Goal: Task Accomplishment & Management: Complete application form

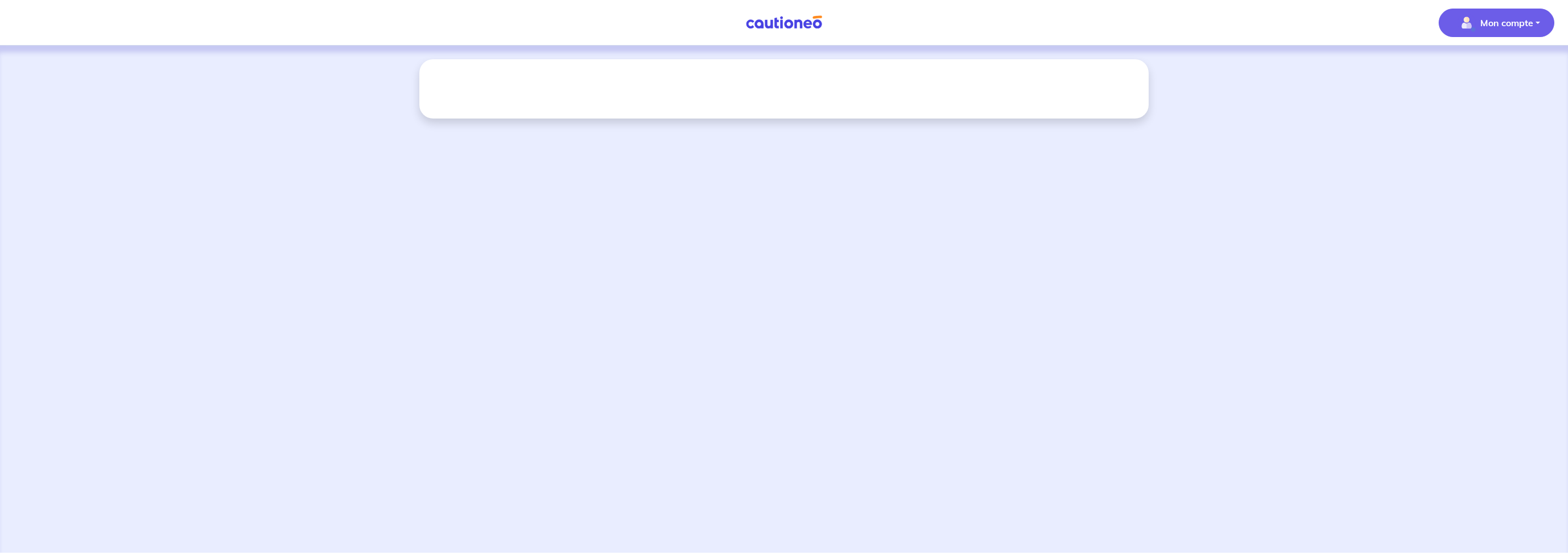
click at [1488, 24] on p "Mon compte" at bounding box center [1507, 23] width 53 height 14
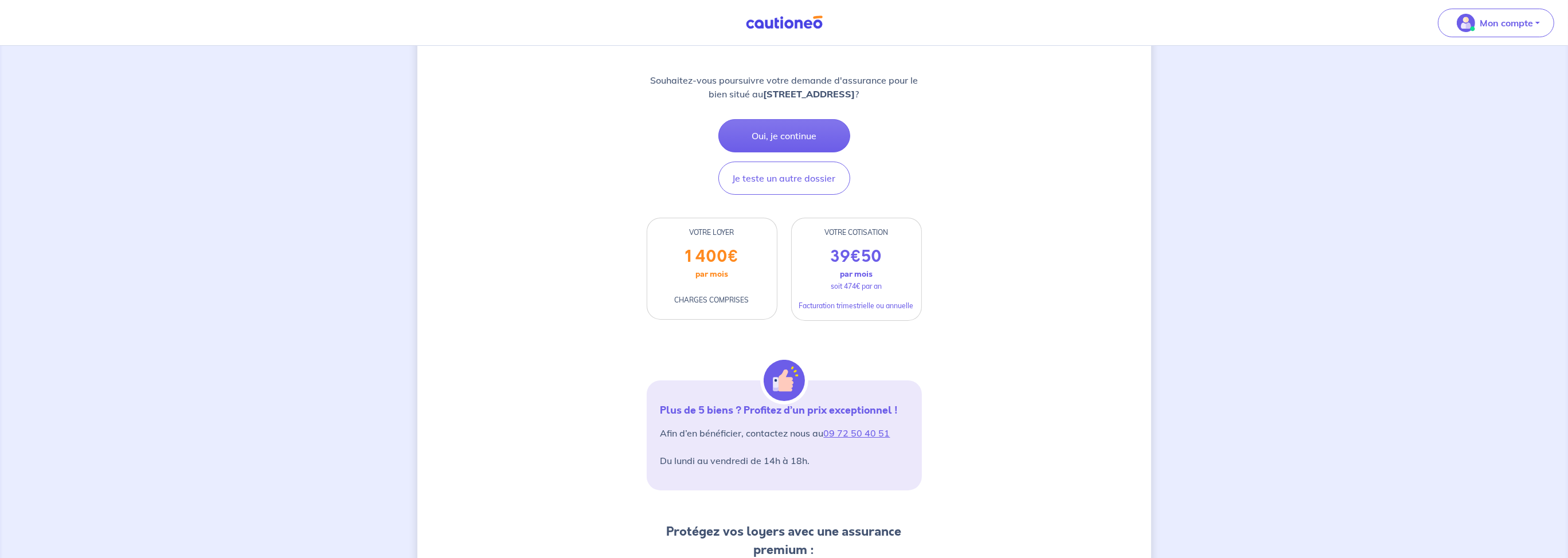
scroll to position [161, 0]
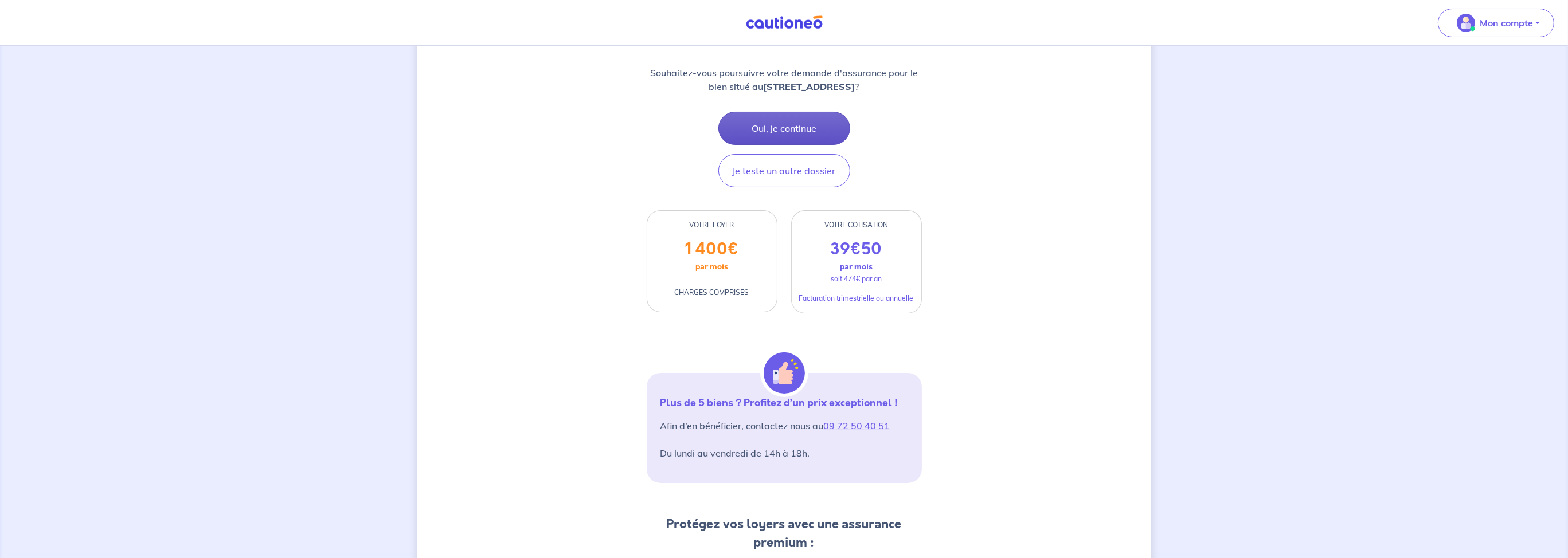
click at [792, 134] on button "Oui, je continue" at bounding box center [784, 128] width 132 height 33
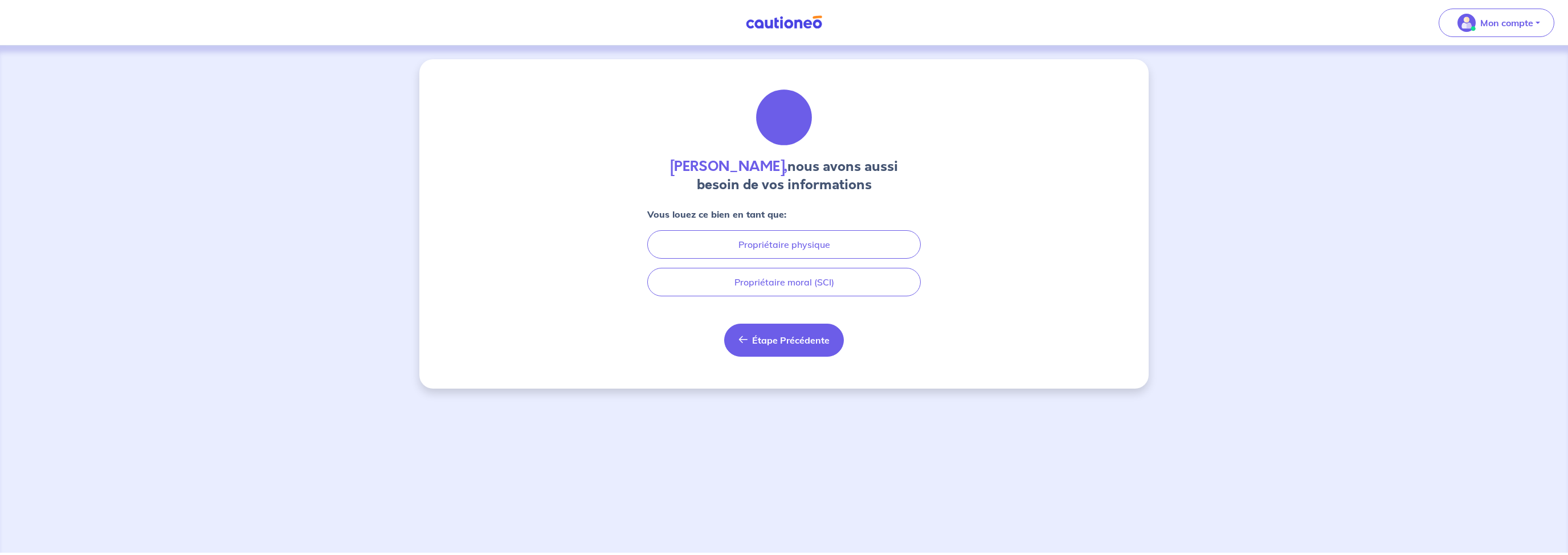
click at [776, 337] on span "Étape Précédente" at bounding box center [790, 340] width 77 height 11
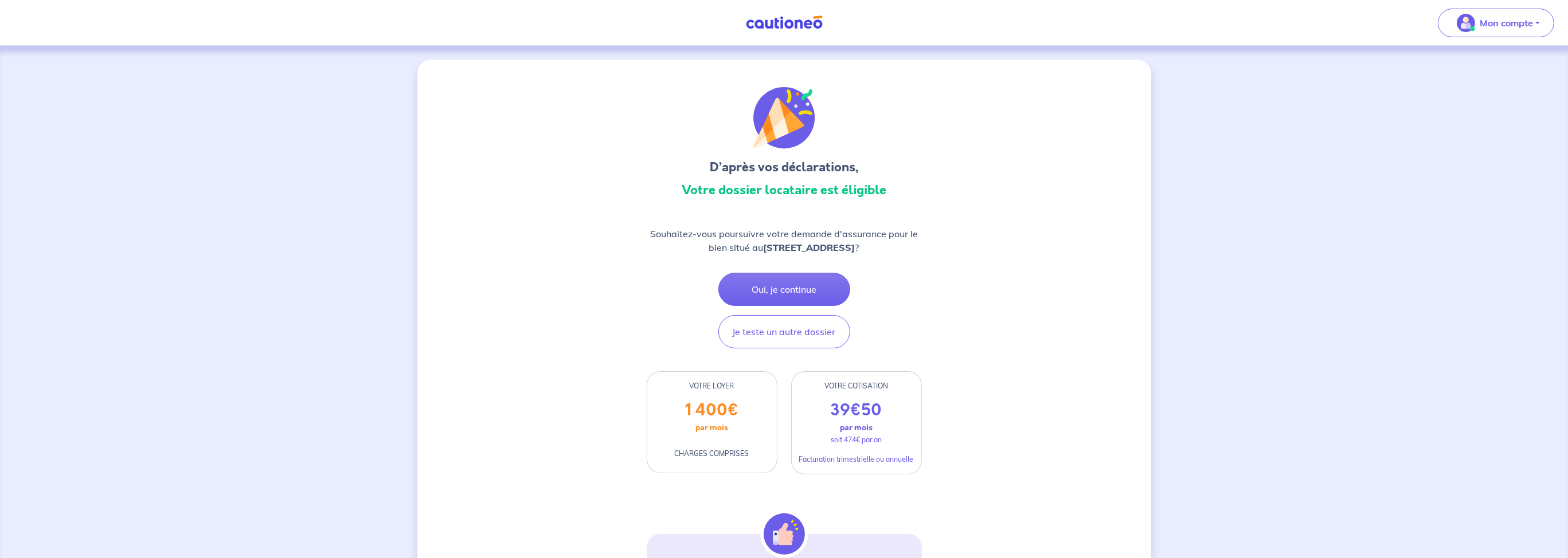
scroll to position [80, 0]
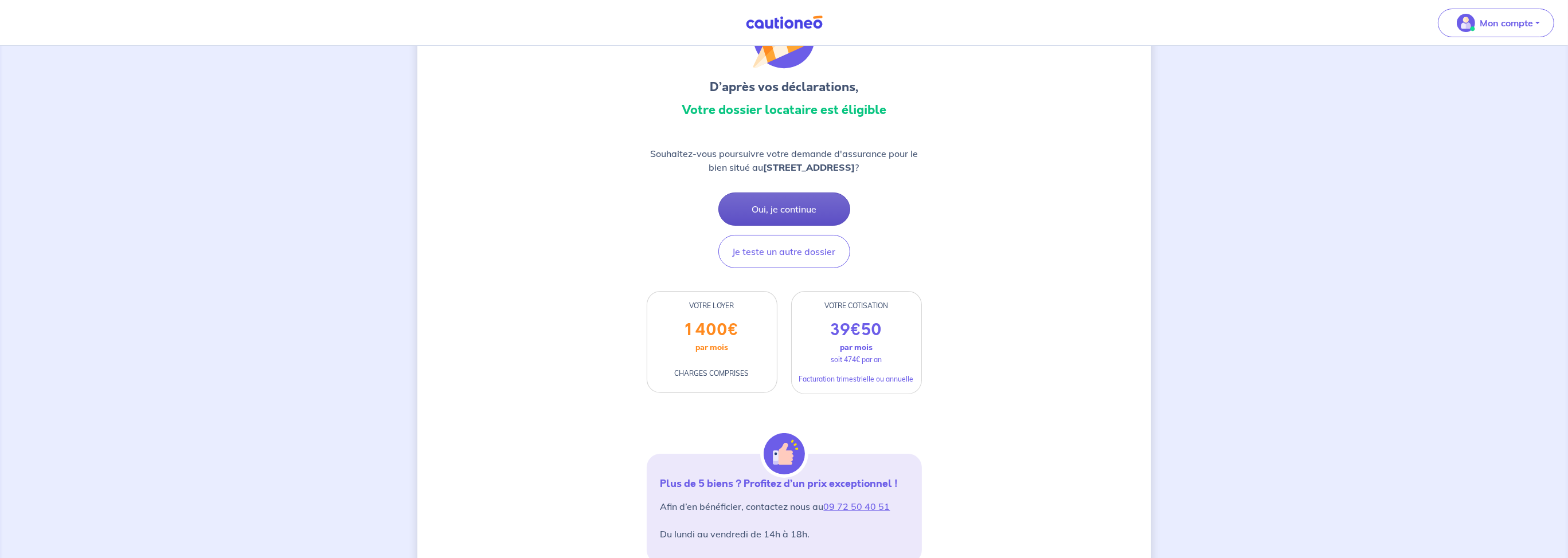
click at [788, 214] on button "Oui, je continue" at bounding box center [784, 208] width 132 height 33
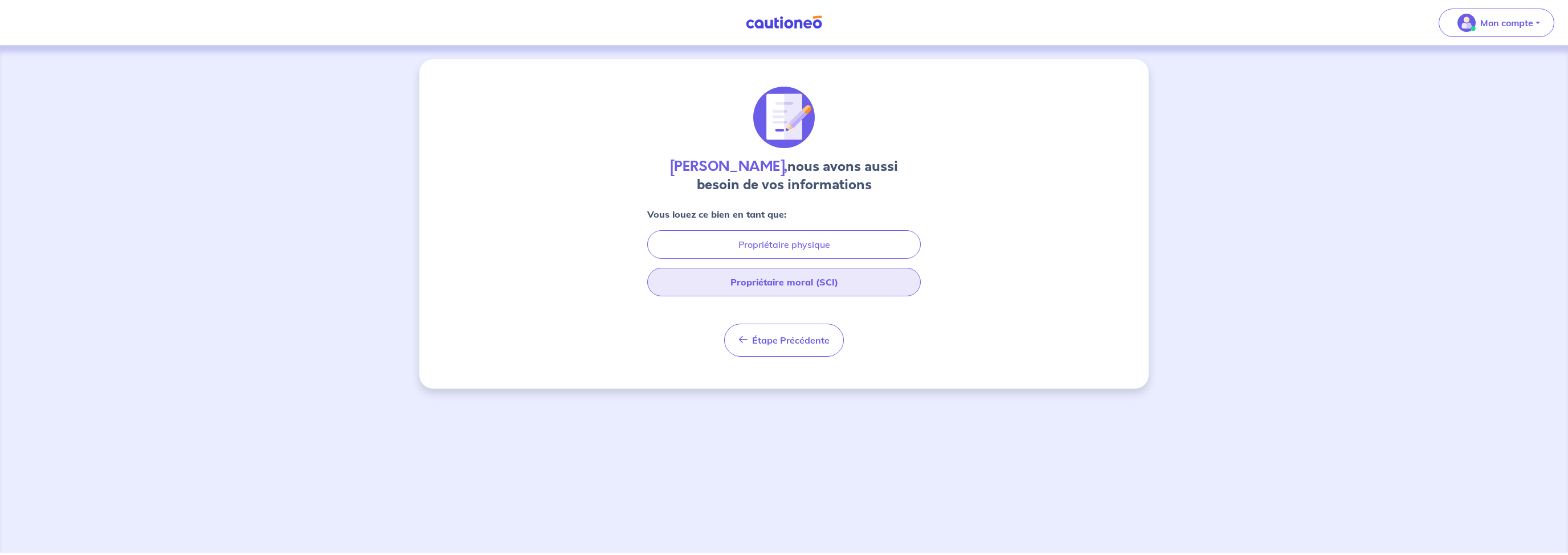
click at [805, 280] on button "Propriétaire moral (SCI)" at bounding box center [784, 282] width 273 height 28
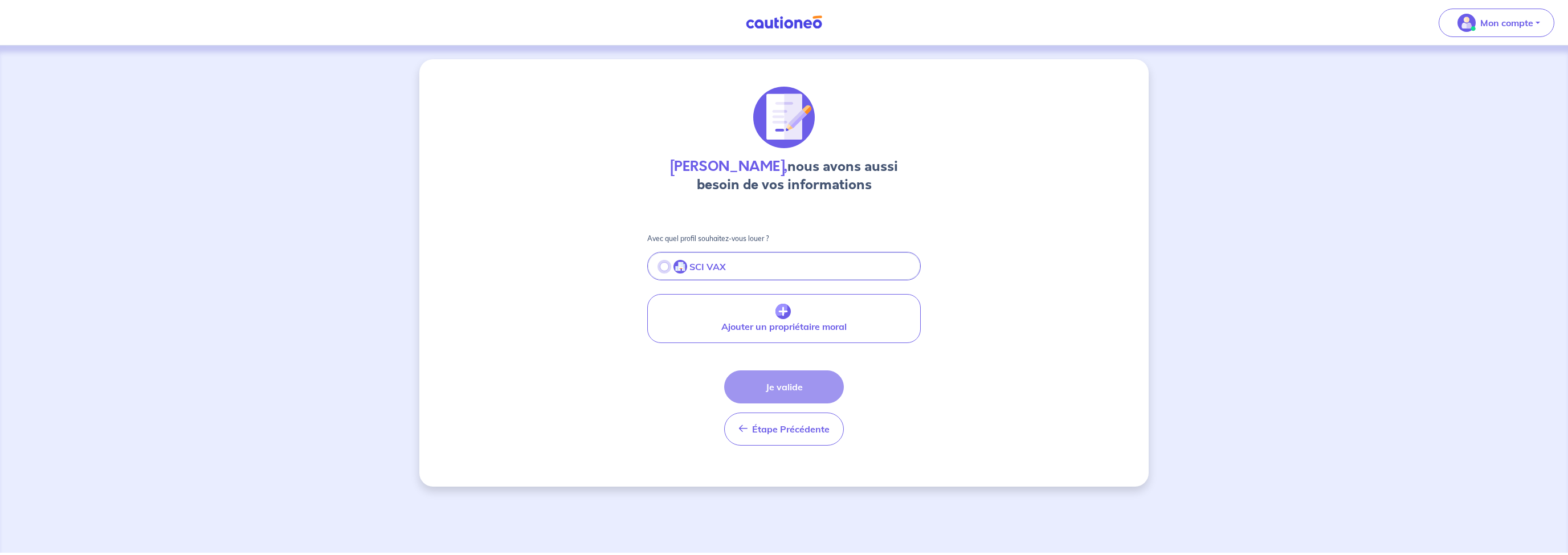
click at [664, 265] on input "radio" at bounding box center [664, 267] width 9 height 9
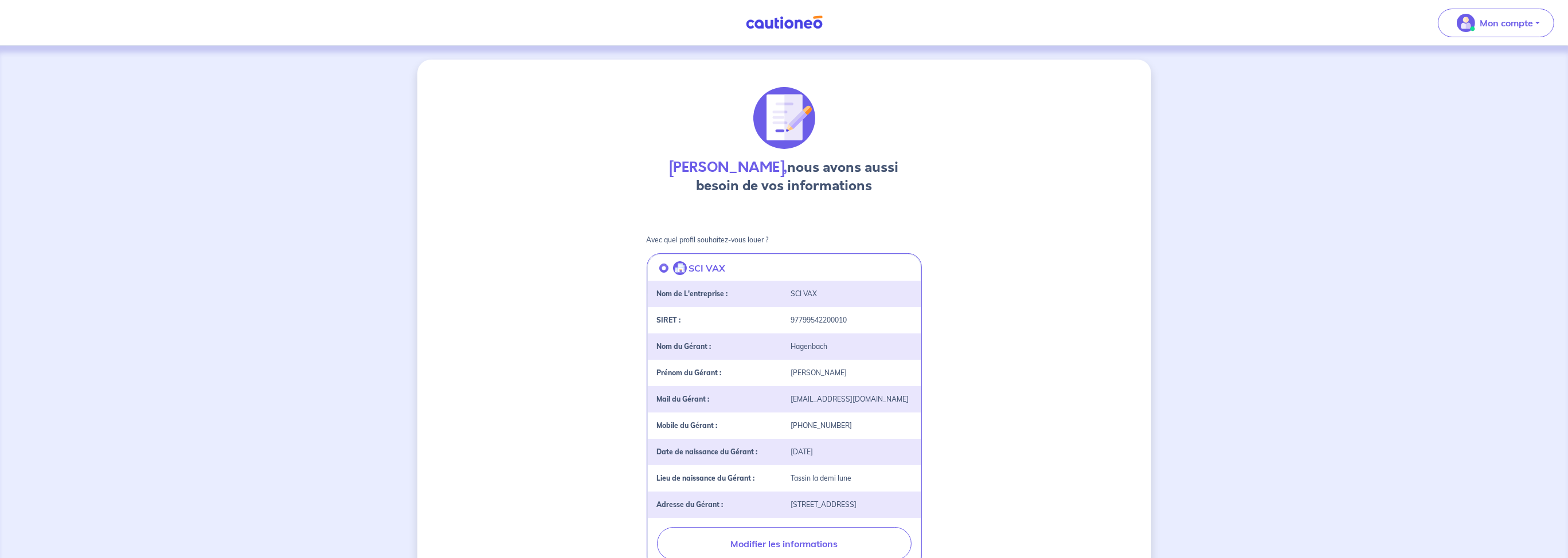
click at [782, 391] on div "Mail du Gérant : [PERSON_NAME][EMAIL_ADDRESS][DOMAIN_NAME]" at bounding box center [784, 399] width 273 height 26
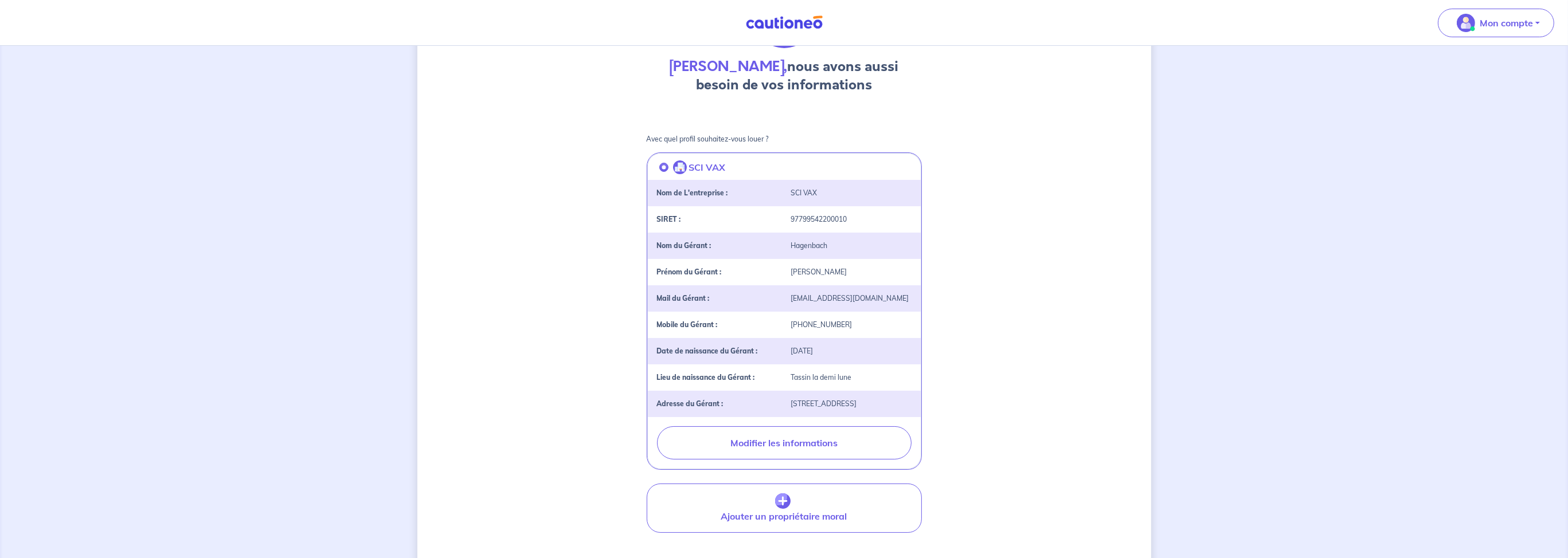
scroll to position [241, 0]
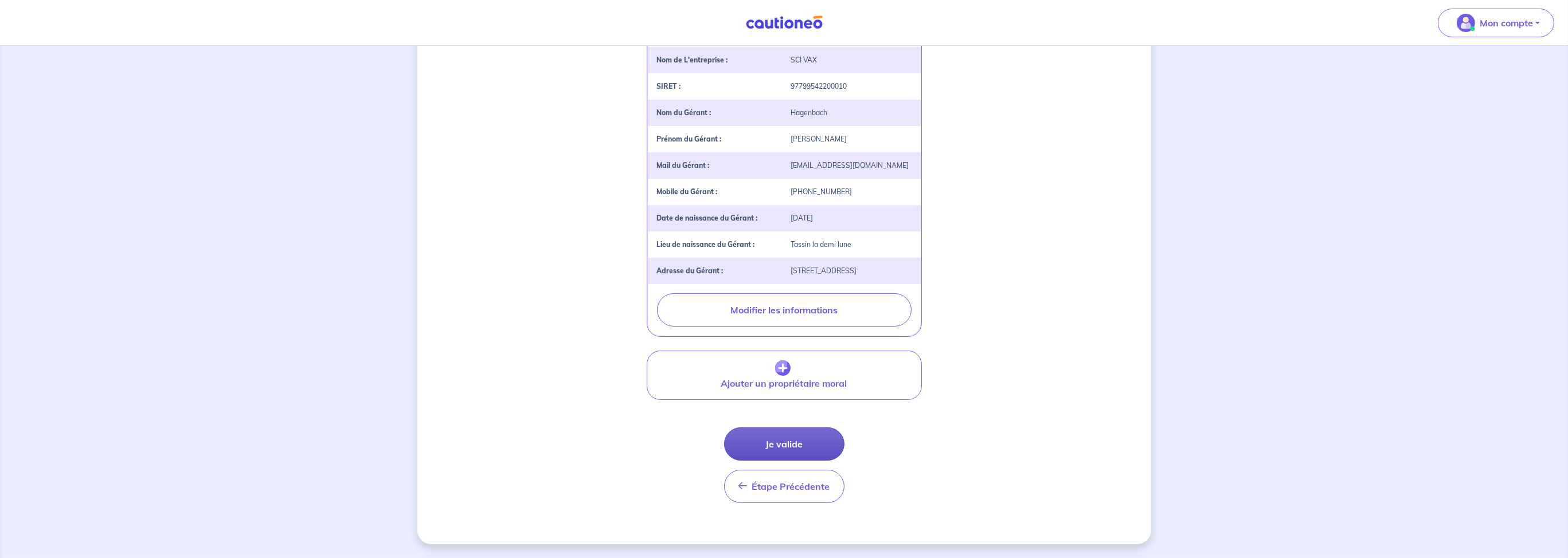
click at [789, 450] on button "Je valide" at bounding box center [784, 444] width 120 height 33
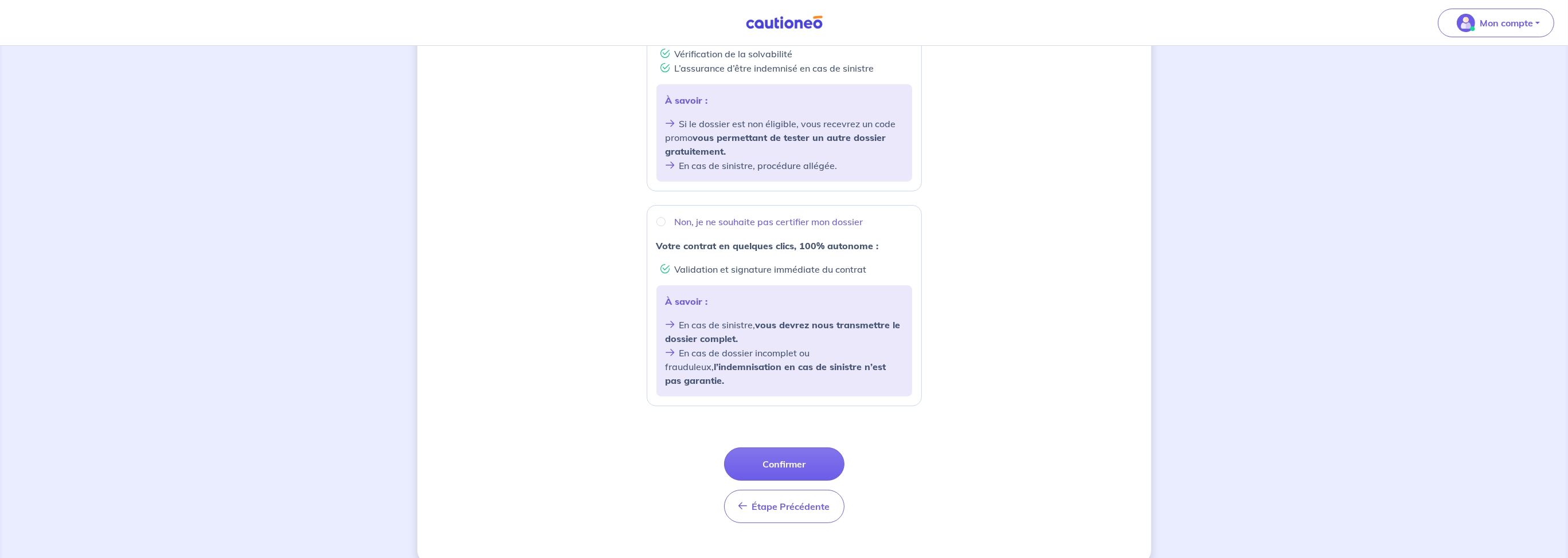
scroll to position [299, 0]
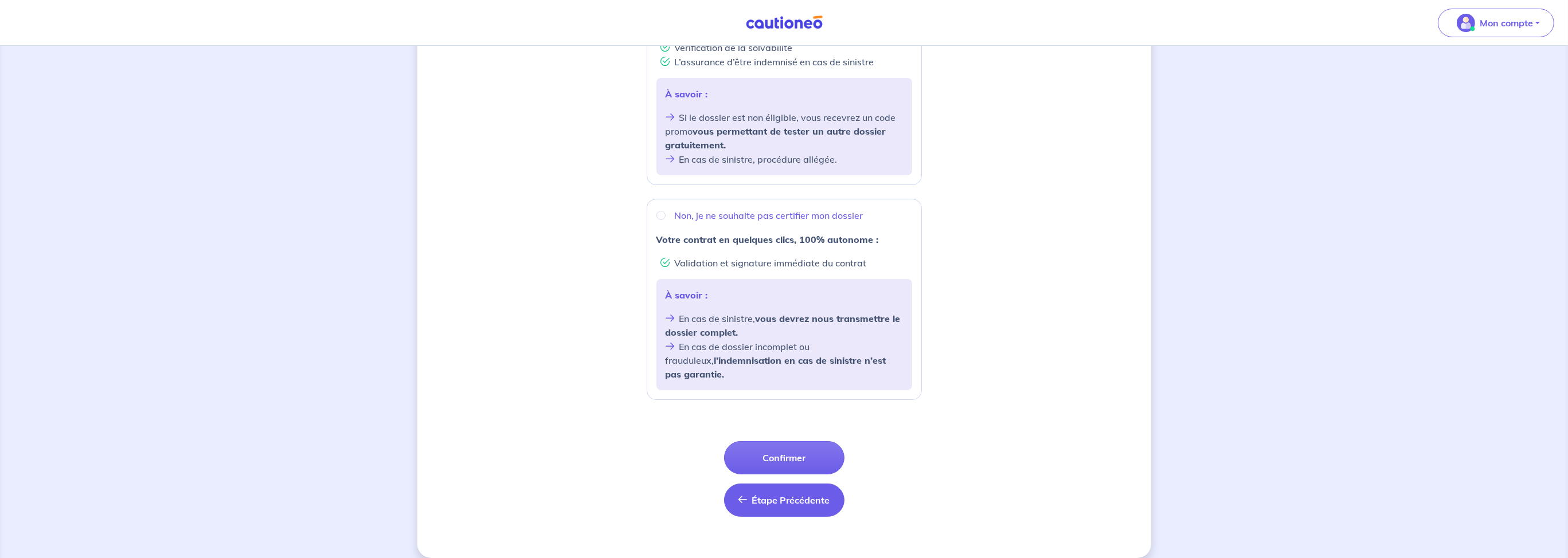
click at [769, 495] on span "Étape Précédente" at bounding box center [791, 500] width 78 height 11
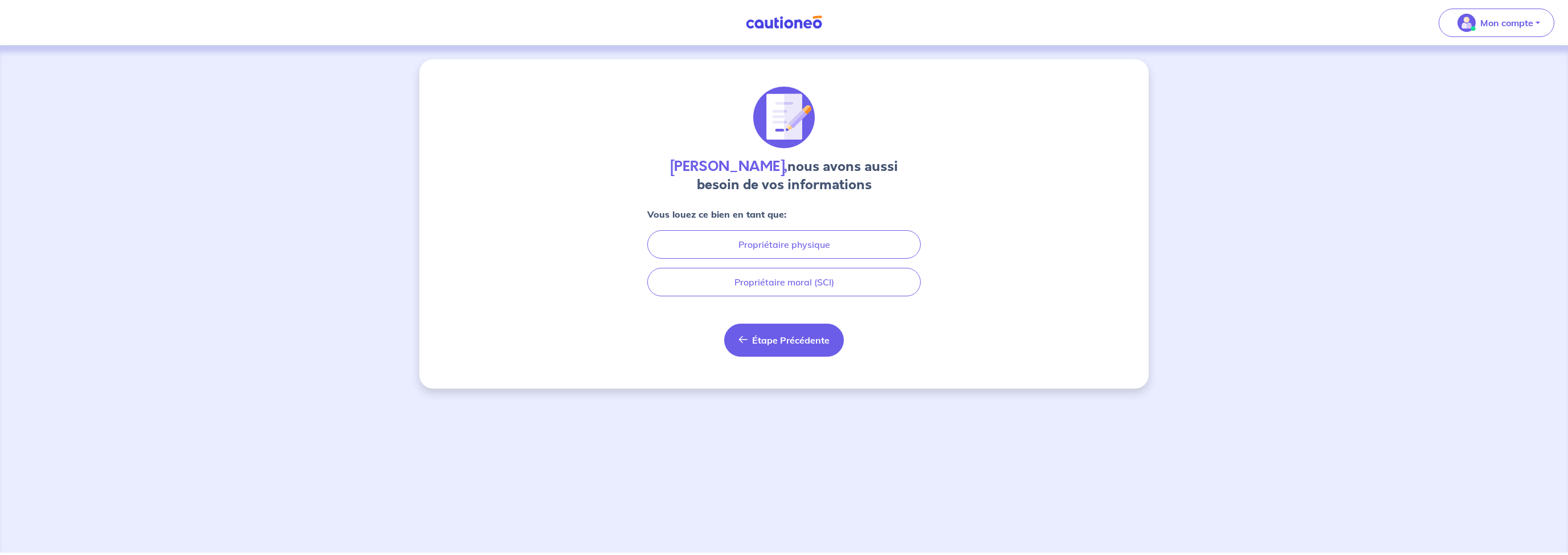
click at [818, 335] on span "Étape Précédente" at bounding box center [790, 340] width 77 height 11
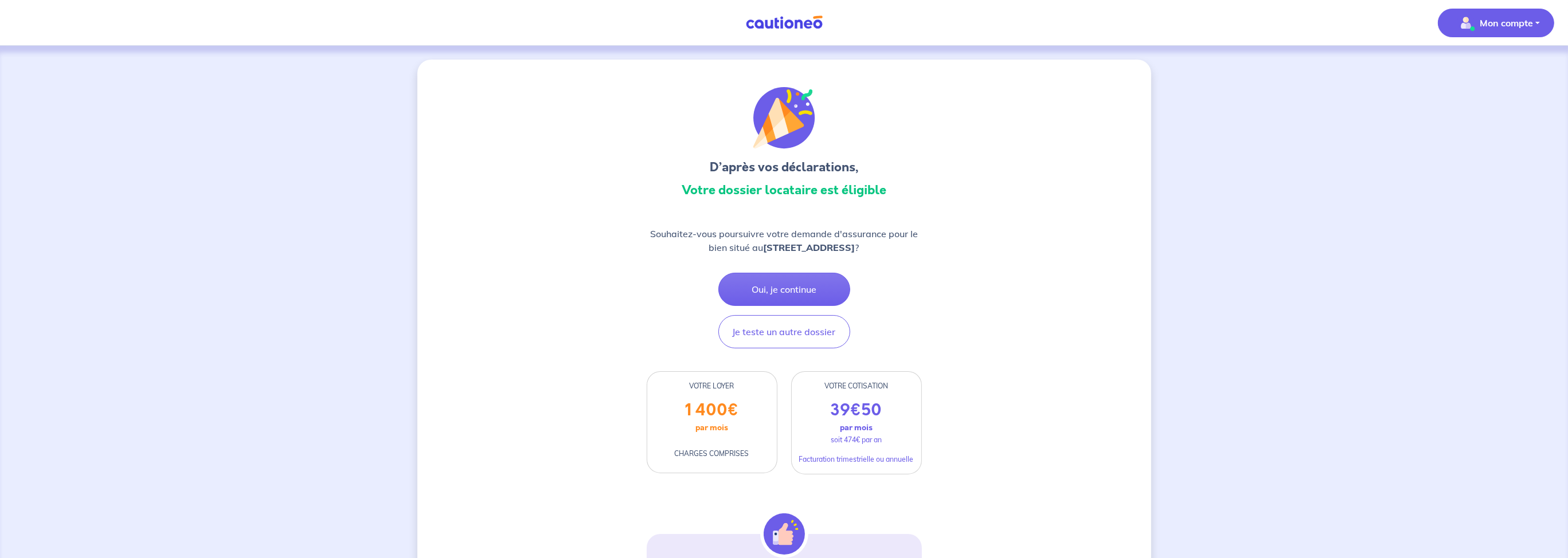
click at [1478, 25] on span "Mon compte" at bounding box center [1493, 22] width 81 height 18
click at [1471, 75] on link "Mes informations" at bounding box center [1485, 70] width 92 height 18
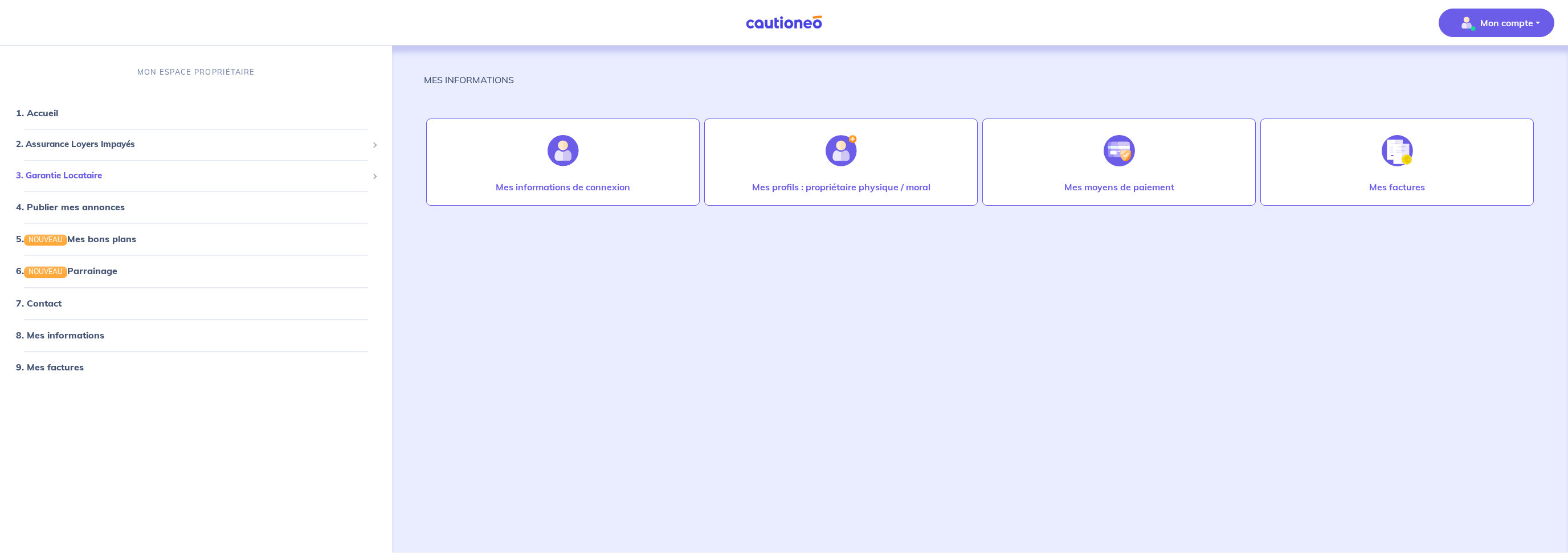
click at [67, 177] on span "3. Garantie Locataire" at bounding box center [192, 176] width 351 height 13
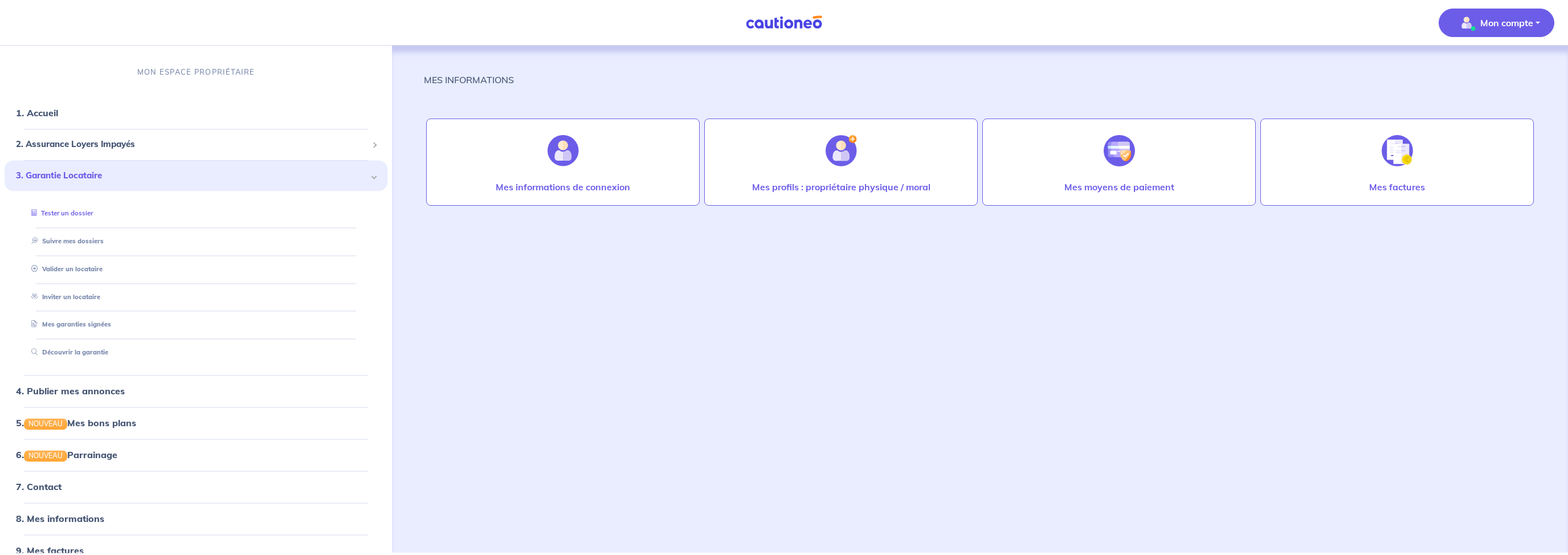
click at [75, 215] on link "Tester un dossier" at bounding box center [59, 213] width 66 height 8
click at [86, 268] on link "Valider un locataire" at bounding box center [64, 269] width 75 height 8
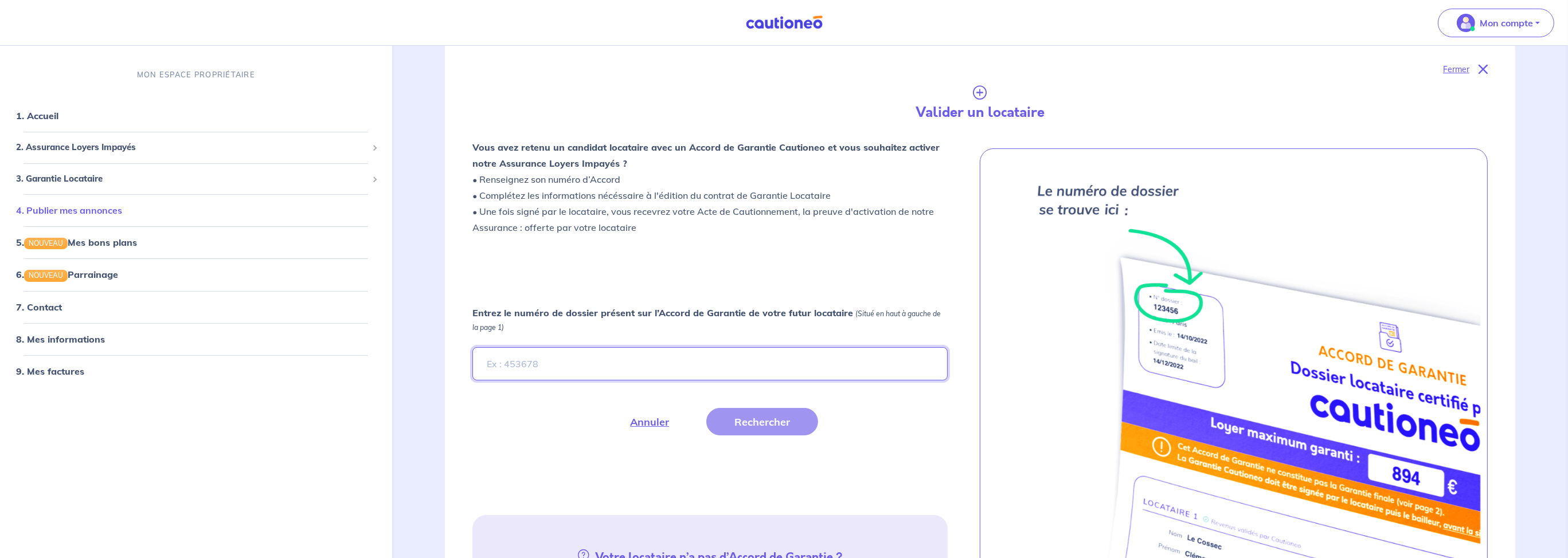
scroll to position [80, 0]
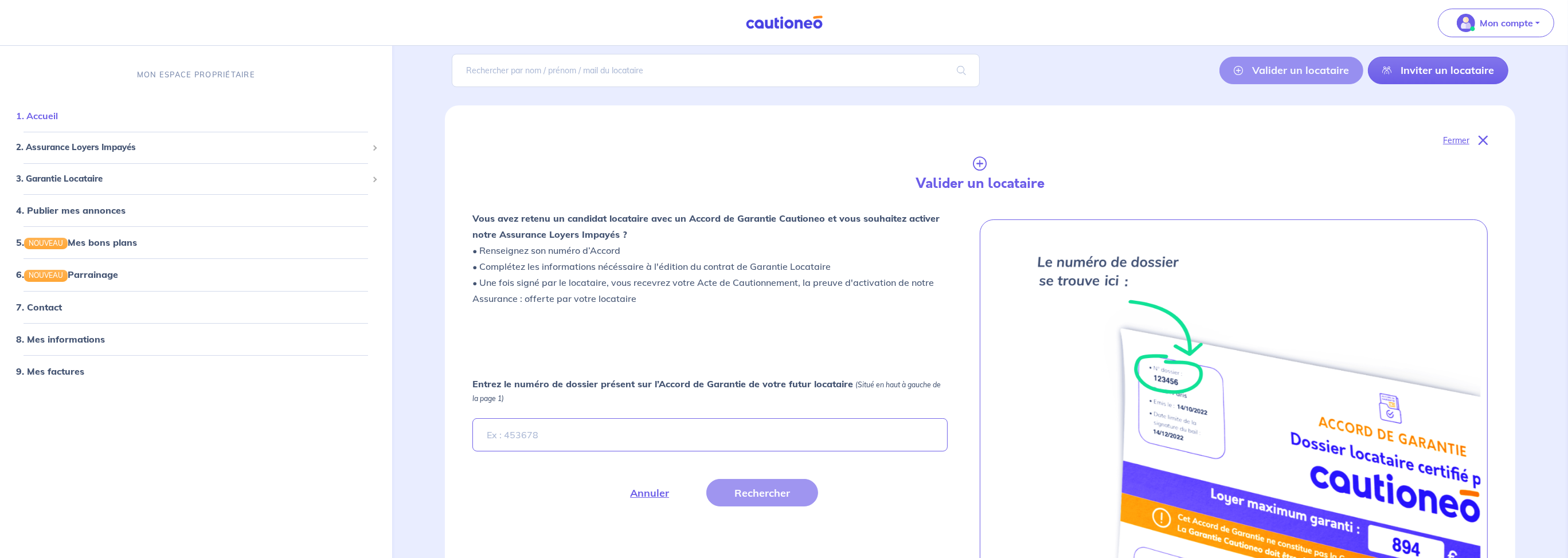
click at [56, 122] on link "1. Accueil" at bounding box center [37, 116] width 42 height 11
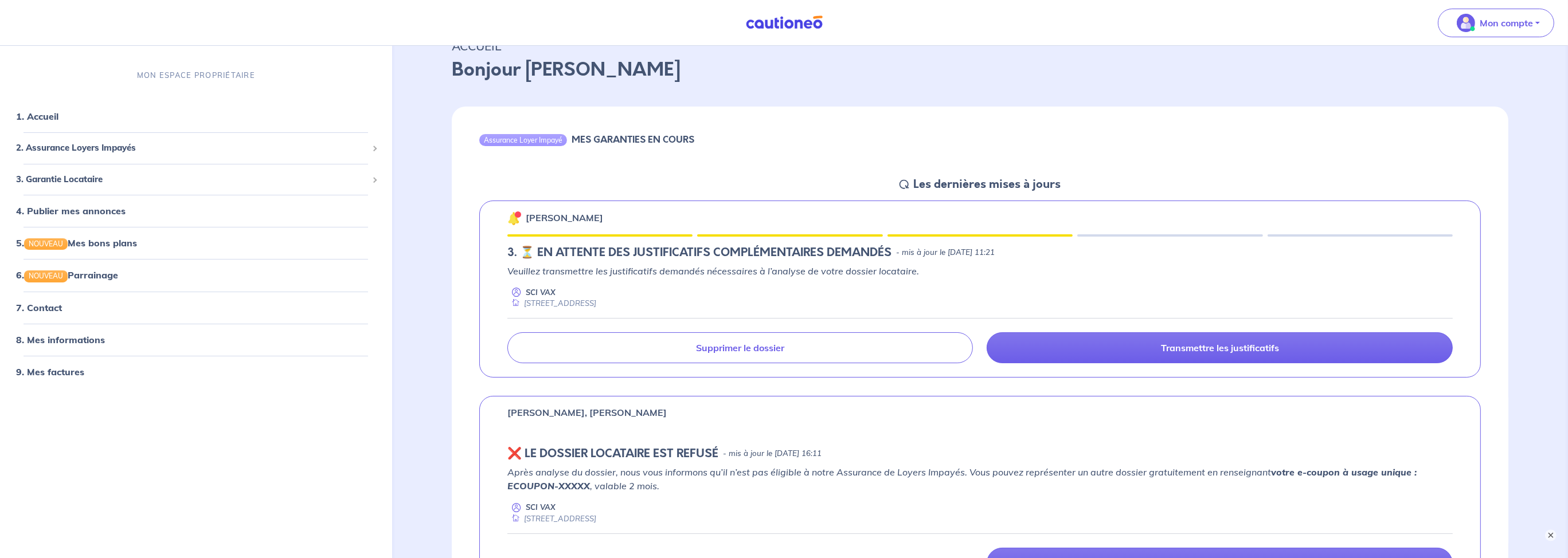
scroll to position [80, 0]
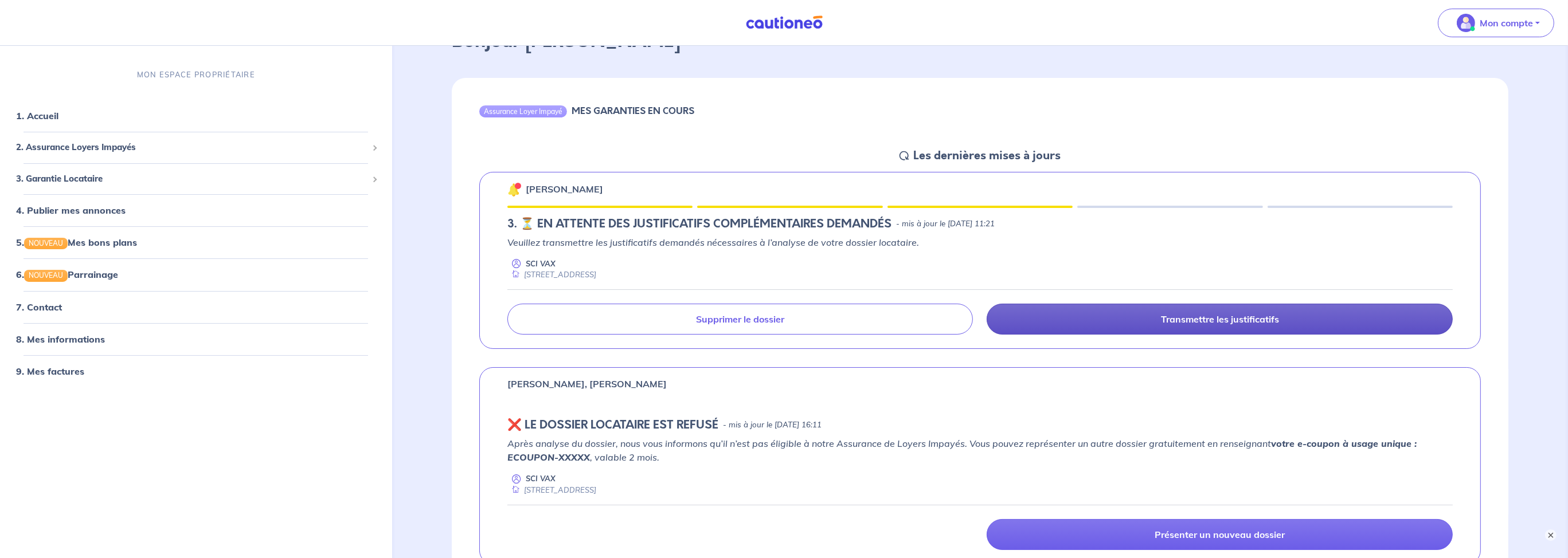
click at [1125, 320] on link "Transmettre les justificatifs" at bounding box center [1219, 319] width 466 height 31
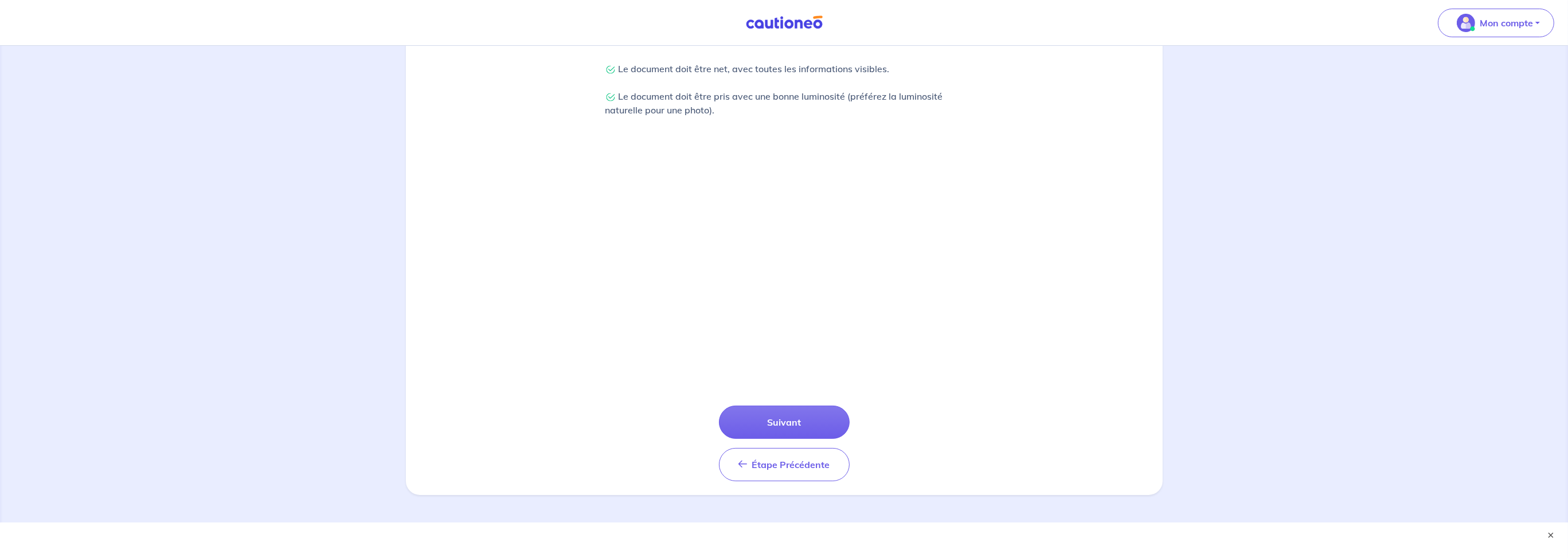
scroll to position [308, 0]
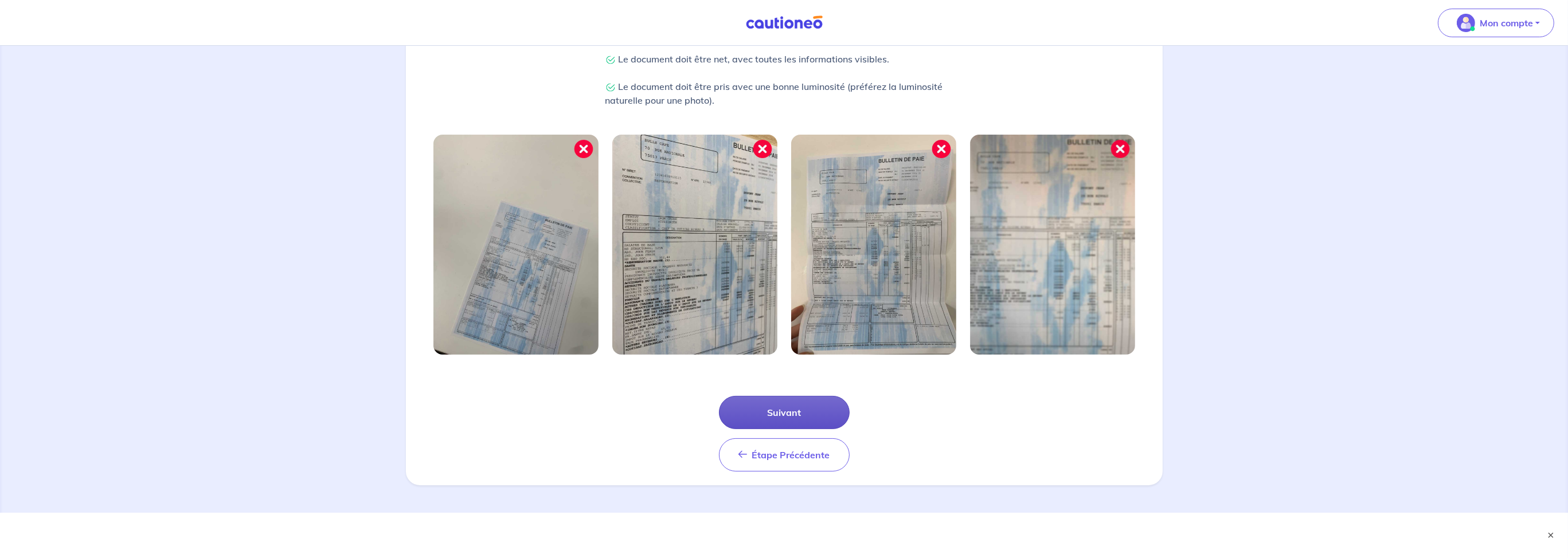
click at [802, 409] on button "Suivant" at bounding box center [784, 412] width 131 height 33
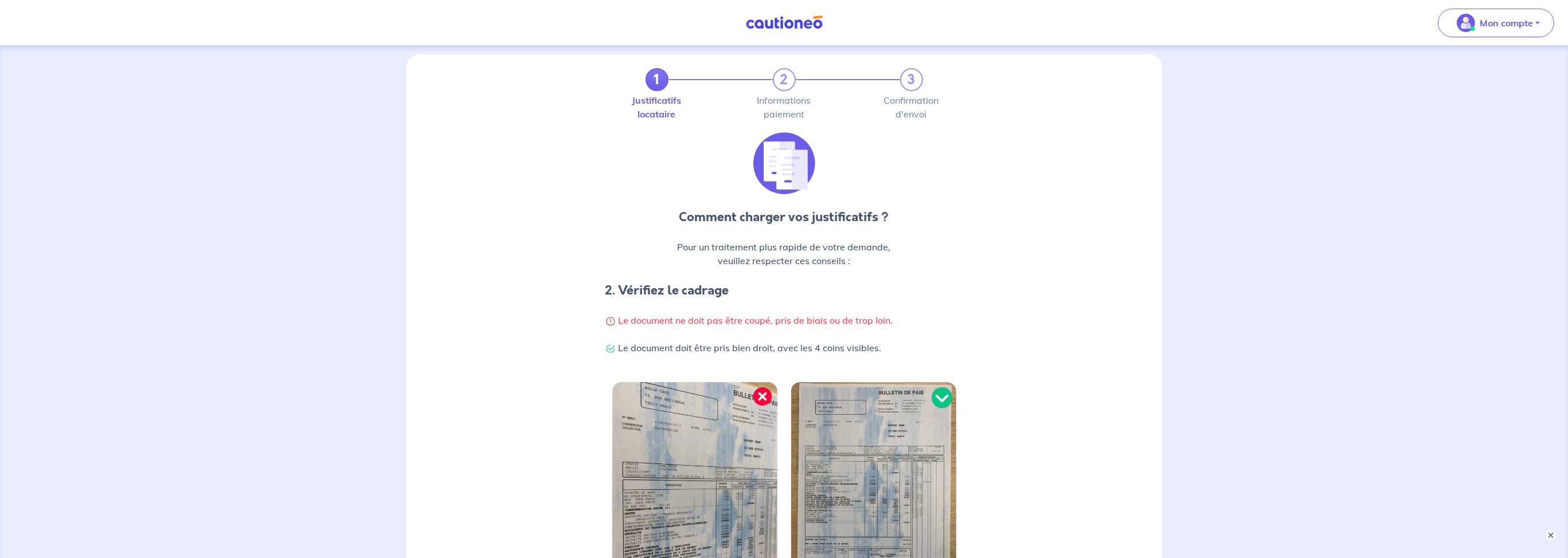
scroll to position [0, 0]
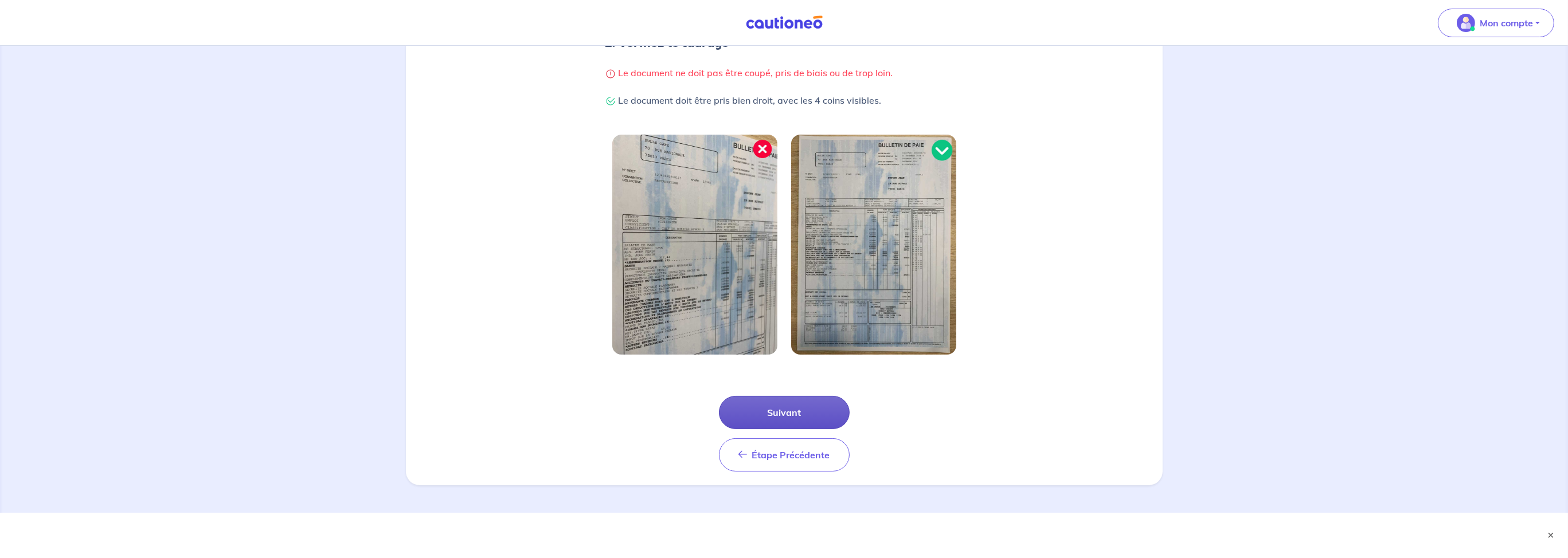
click at [795, 402] on button "Suivant" at bounding box center [784, 412] width 131 height 33
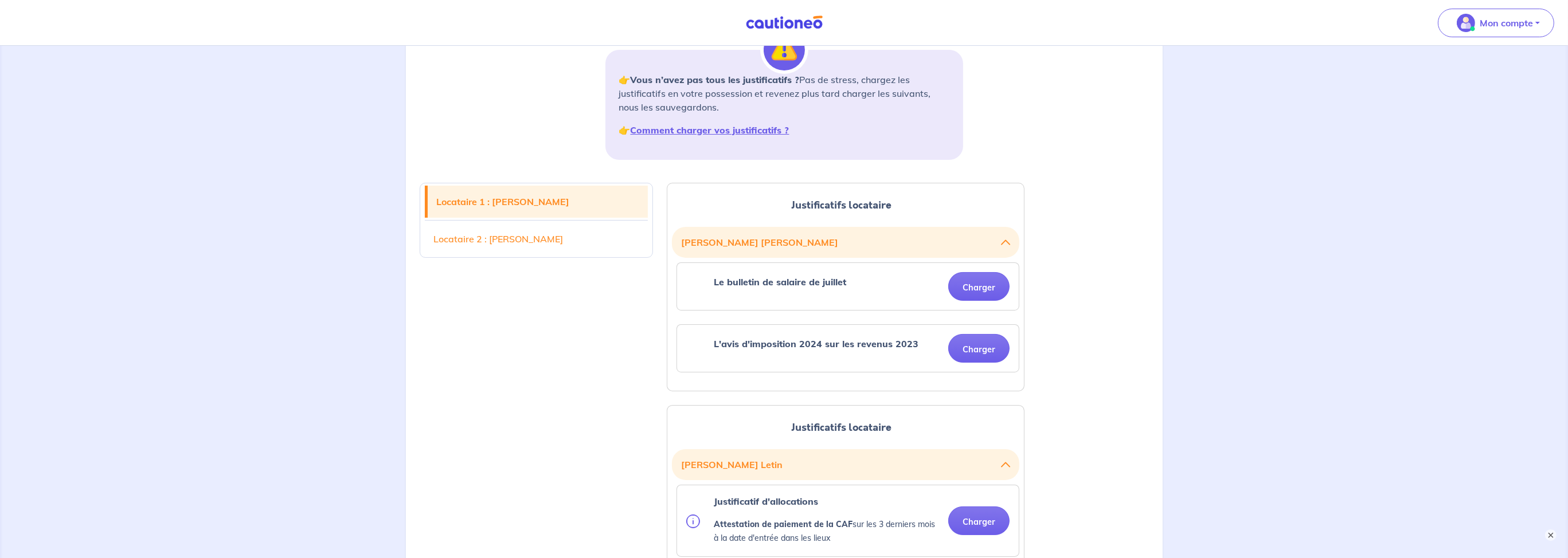
scroll to position [242, 0]
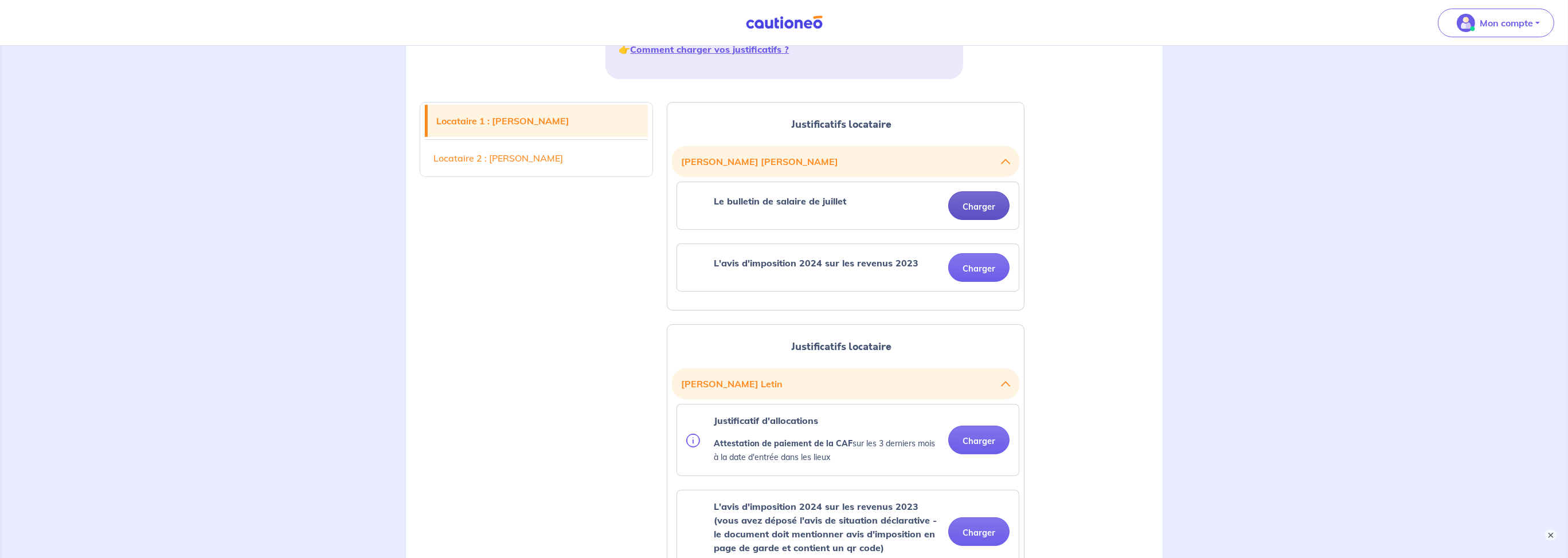
click at [973, 212] on button "Charger" at bounding box center [979, 206] width 62 height 29
click at [977, 302] on div "[PERSON_NAME] Le bulletin de salaire de juillet Charger L'avis d'imposition 202…" at bounding box center [845, 226] width 347 height 159
click at [970, 266] on button "Charger" at bounding box center [979, 267] width 62 height 29
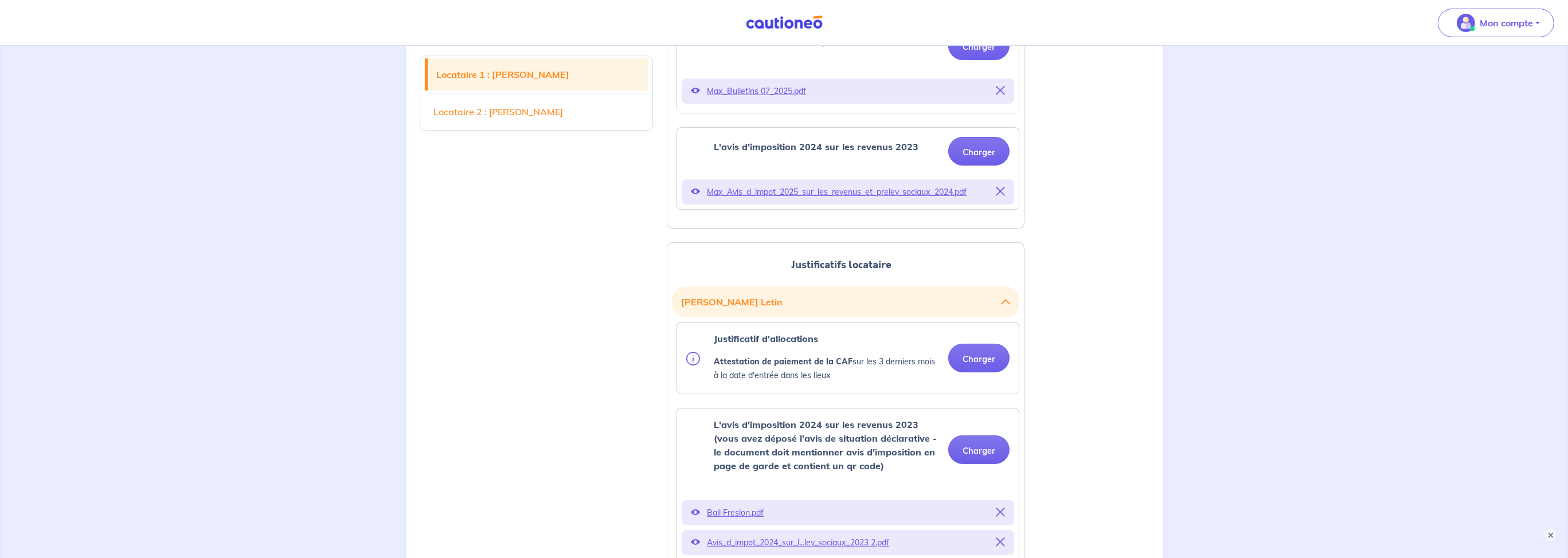
scroll to position [403, 0]
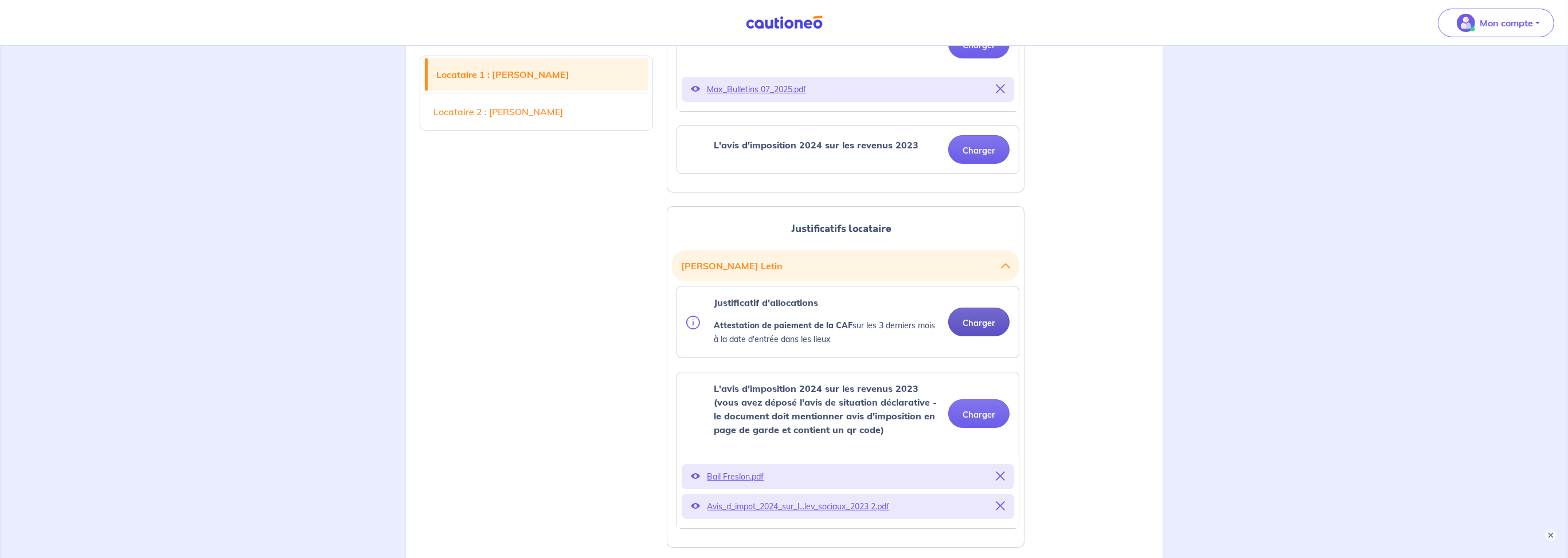
click at [981, 323] on button "Charger" at bounding box center [979, 322] width 62 height 29
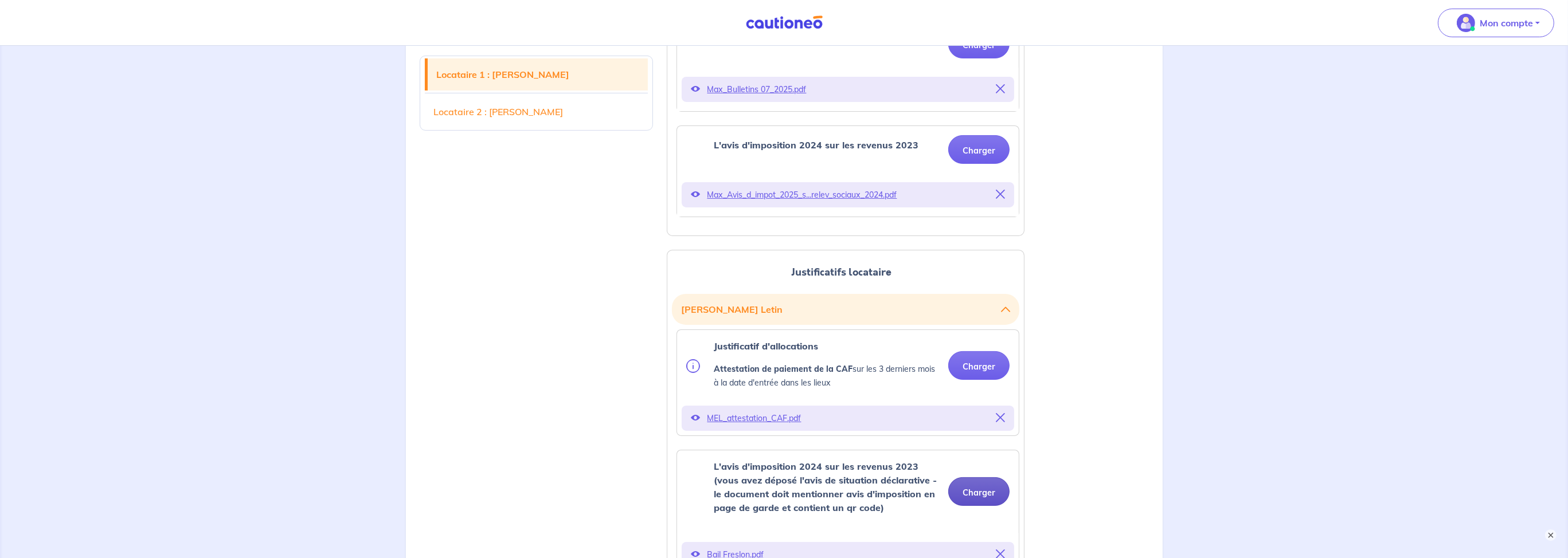
click at [962, 492] on button "Charger" at bounding box center [979, 491] width 62 height 29
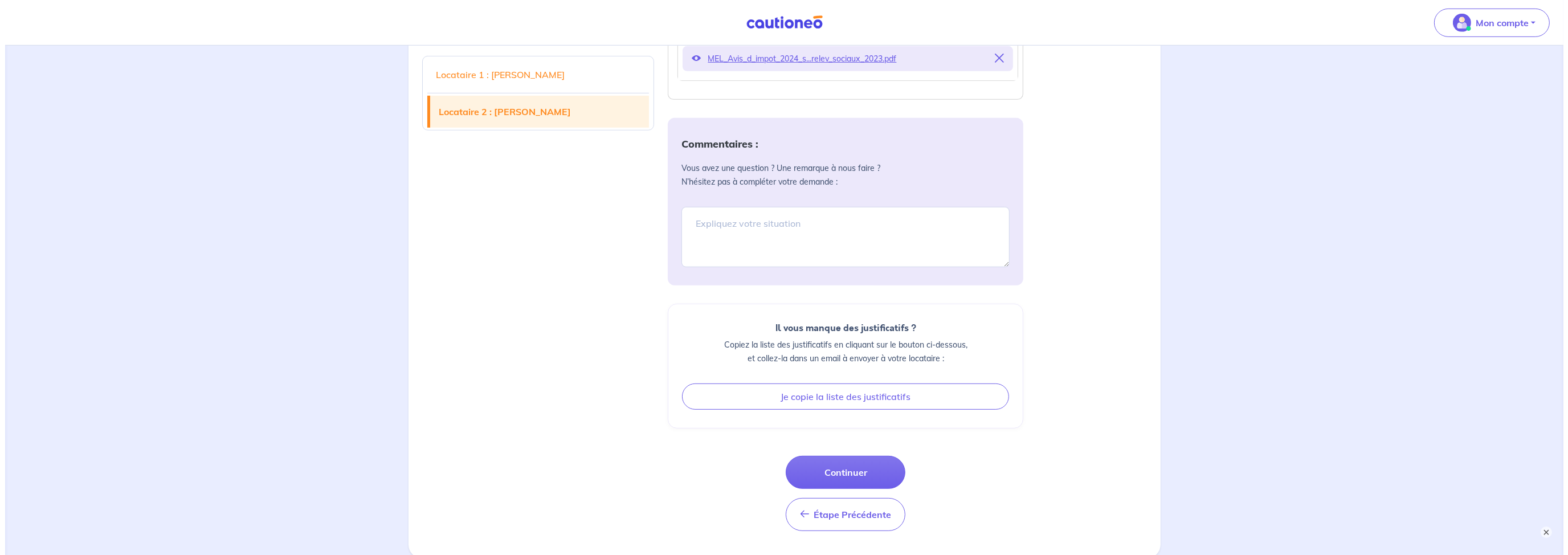
scroll to position [1009, 0]
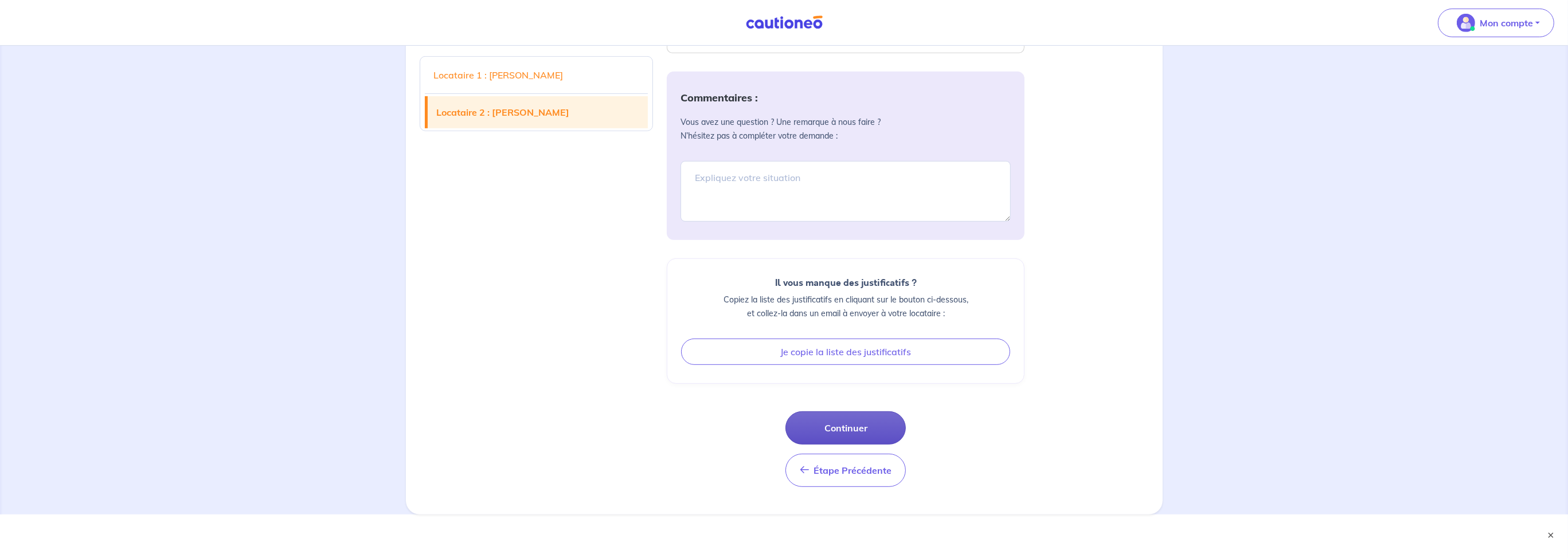
click at [852, 424] on button "Continuer" at bounding box center [845, 427] width 120 height 33
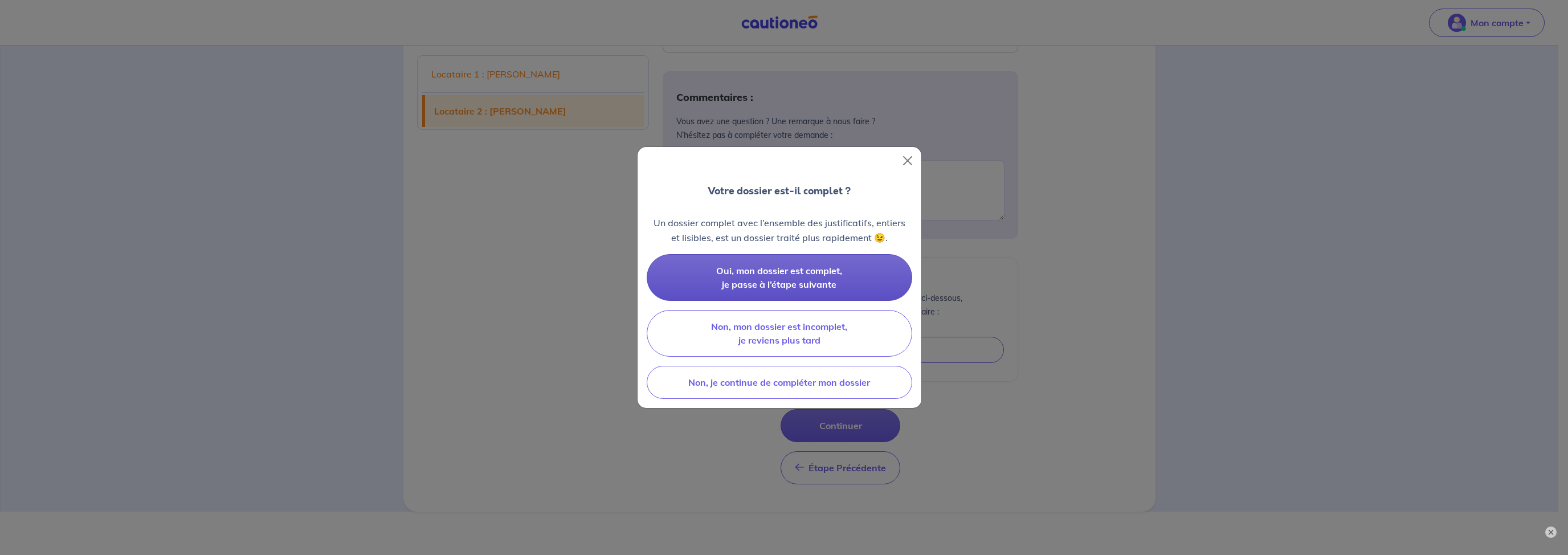
click at [792, 287] on span "Oui, mon dossier est complet, je passe à l’étape suivante" at bounding box center [779, 277] width 126 height 25
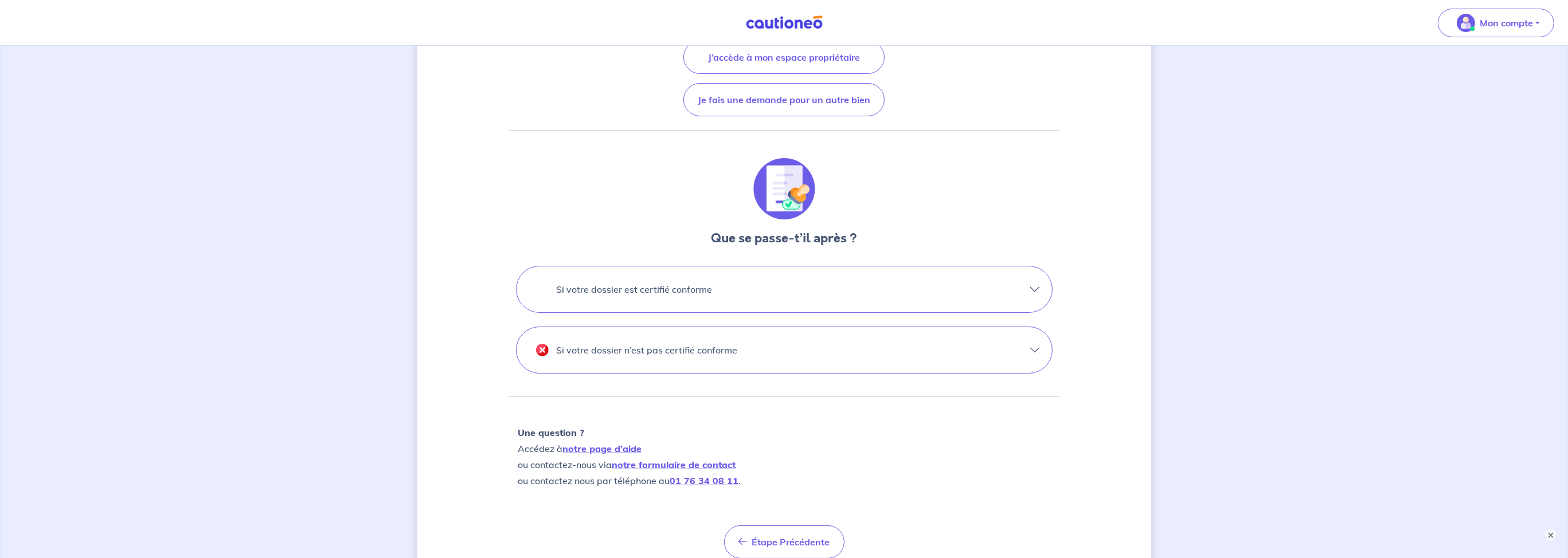
scroll to position [242, 0]
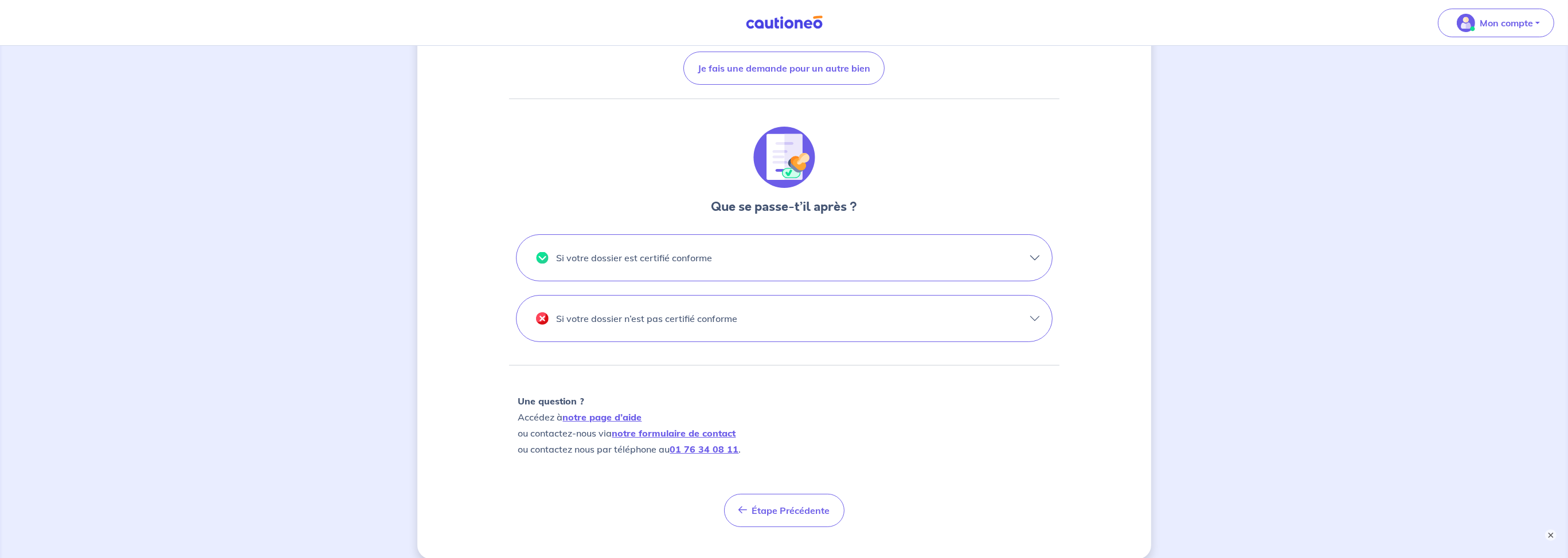
click at [852, 264] on button "Si votre dossier est certifié conforme" at bounding box center [784, 258] width 535 height 46
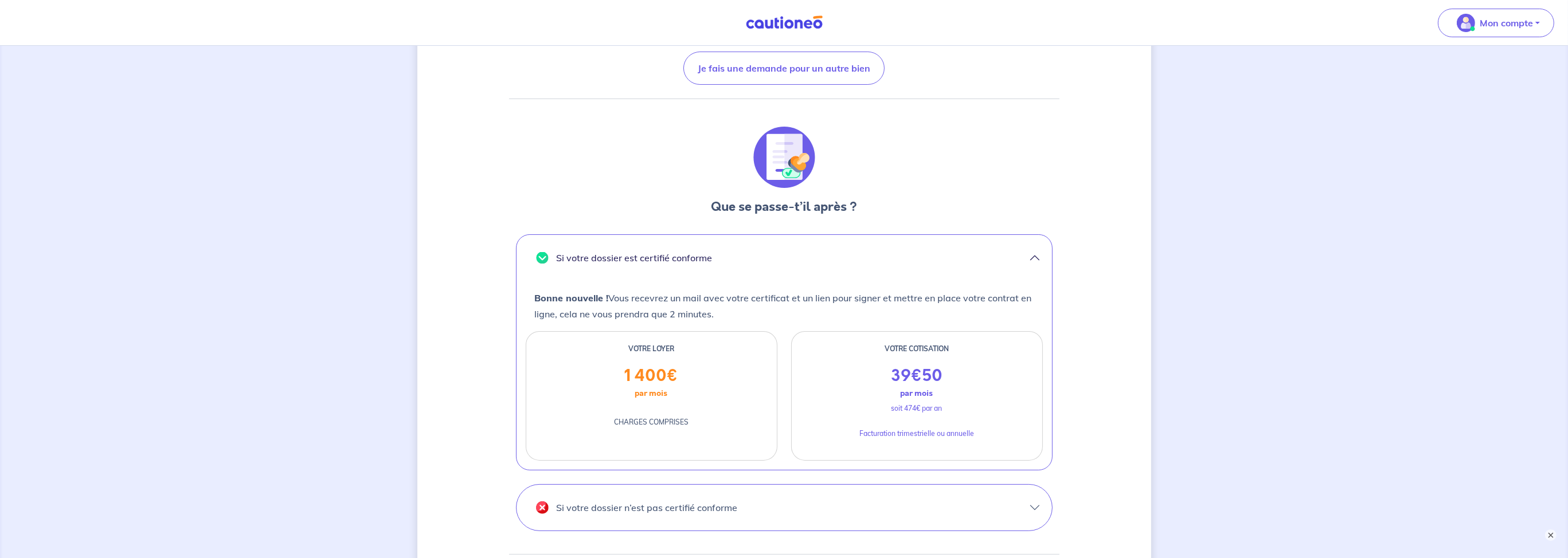
click at [852, 264] on button "Si votre dossier est certifié conforme" at bounding box center [784, 258] width 535 height 46
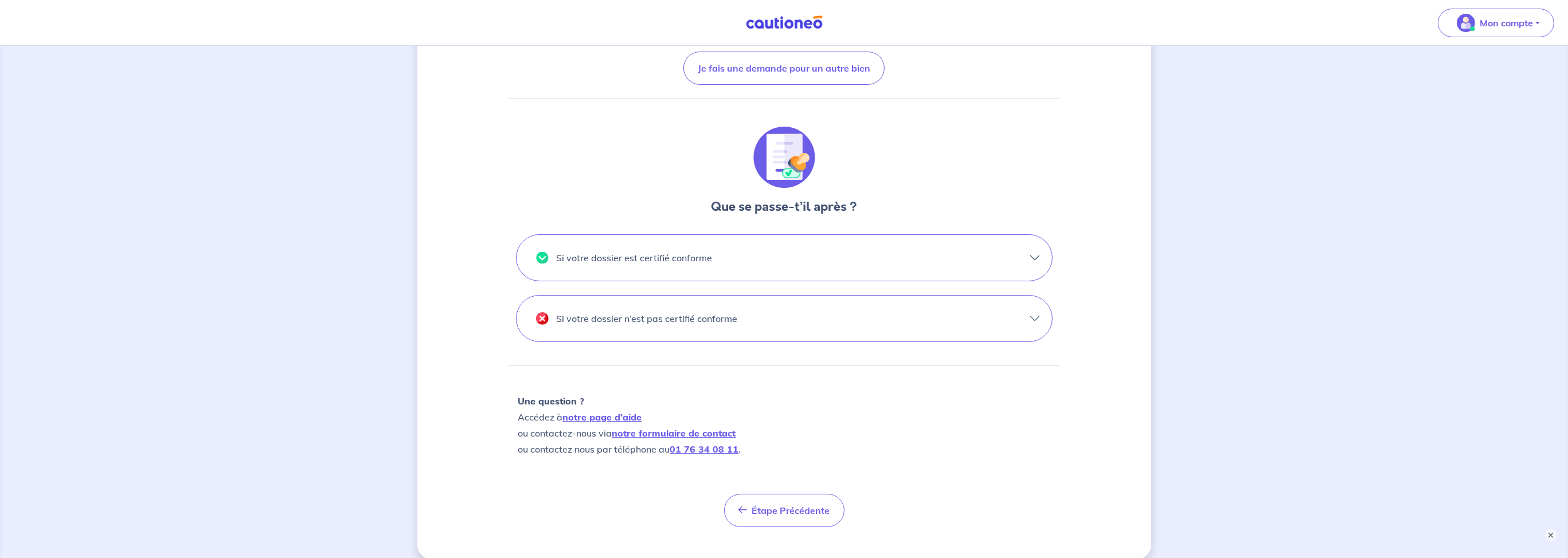
scroll to position [301, 0]
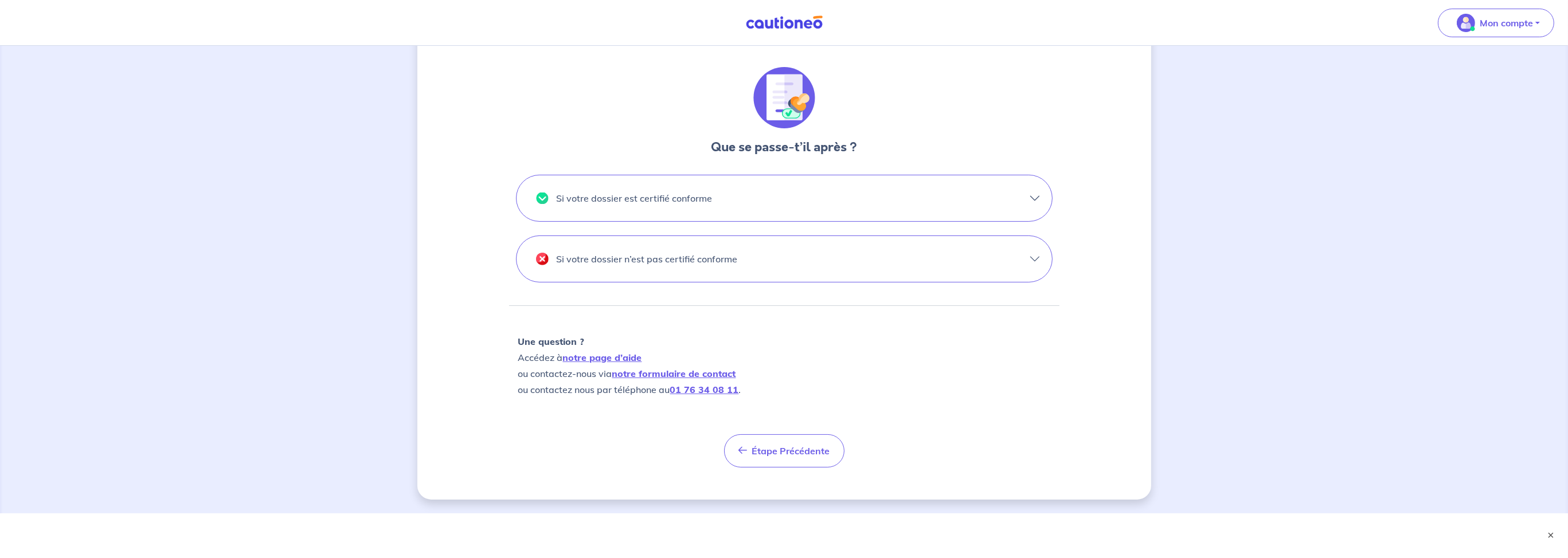
click at [829, 179] on button "Si votre dossier est certifié conforme" at bounding box center [784, 198] width 535 height 46
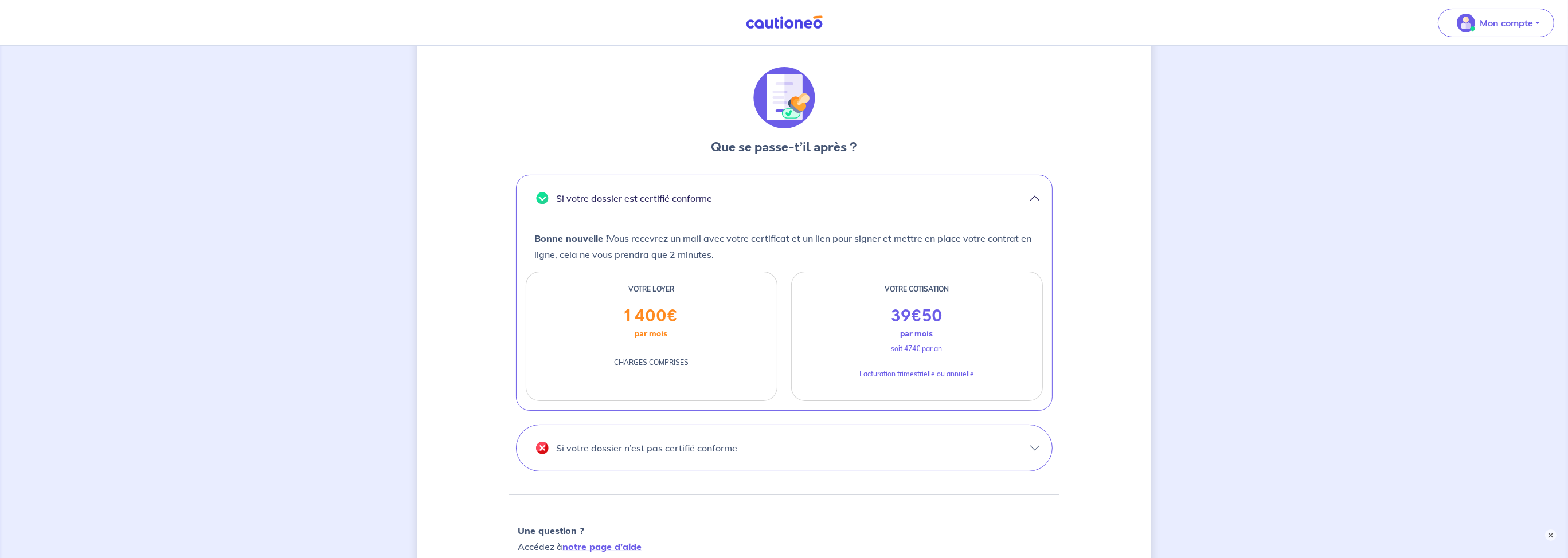
click at [829, 179] on button "Si votre dossier est certifié conforme" at bounding box center [784, 198] width 535 height 46
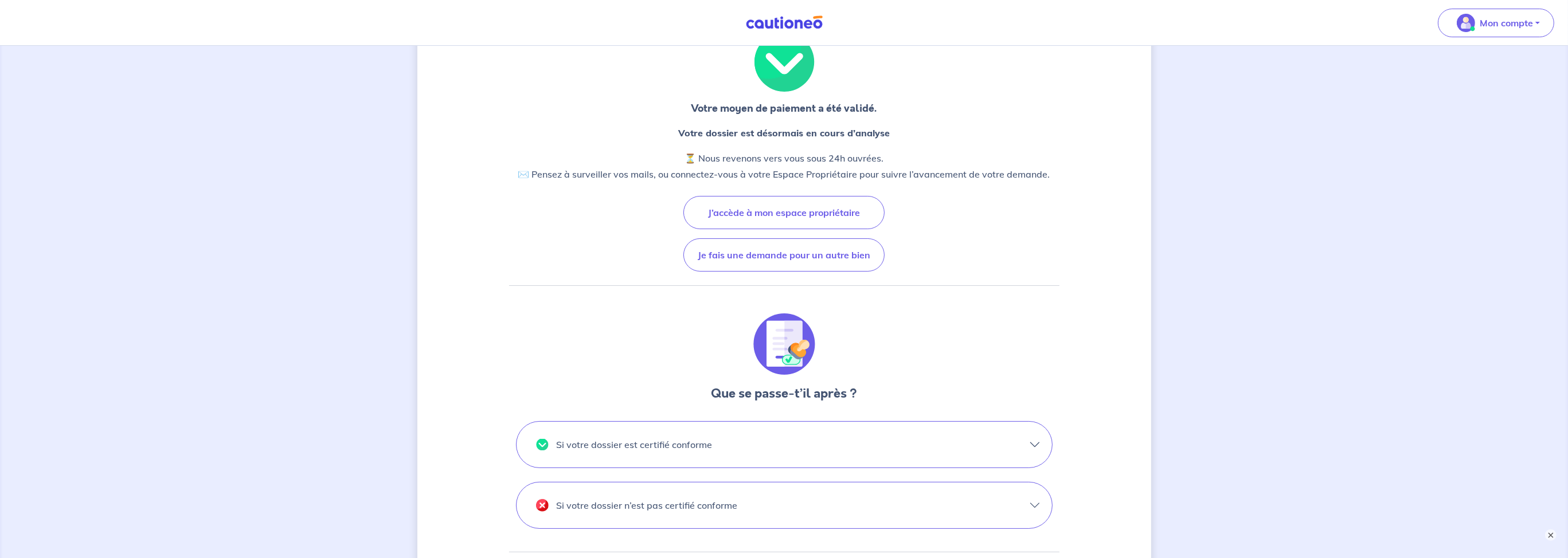
scroll to position [0, 0]
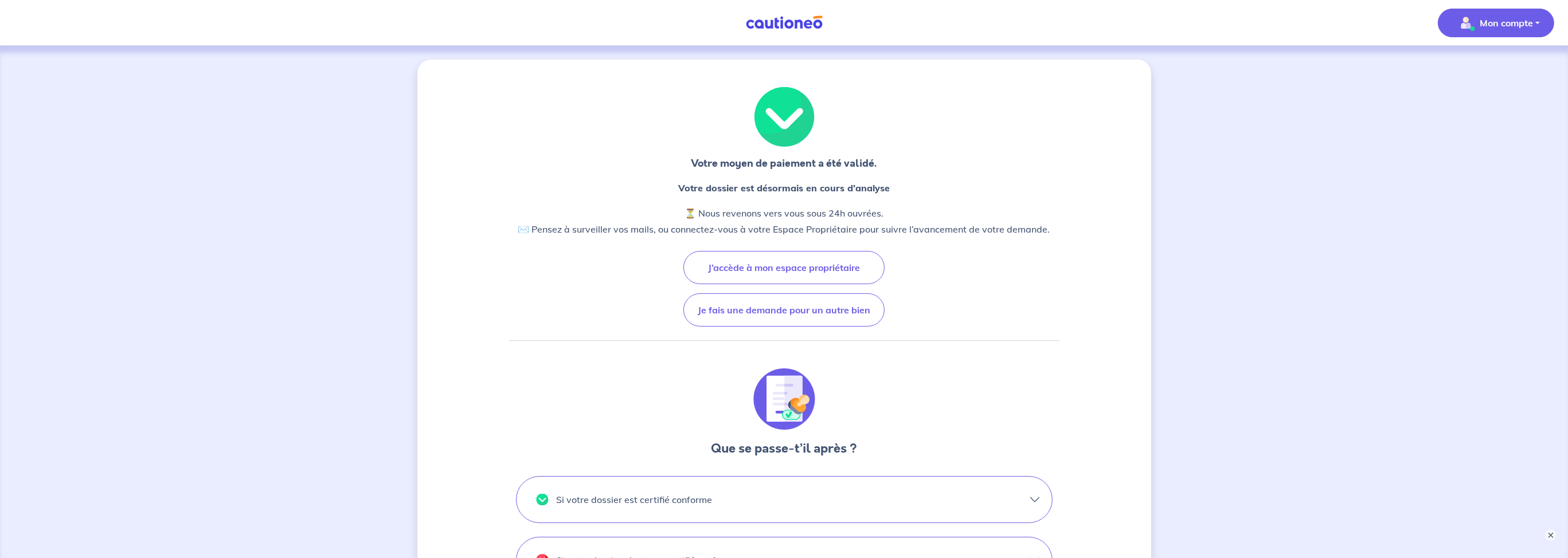
click at [1498, 29] on p "Mon compte" at bounding box center [1506, 23] width 54 height 14
click at [1483, 76] on link "Mes informations" at bounding box center [1485, 70] width 92 height 18
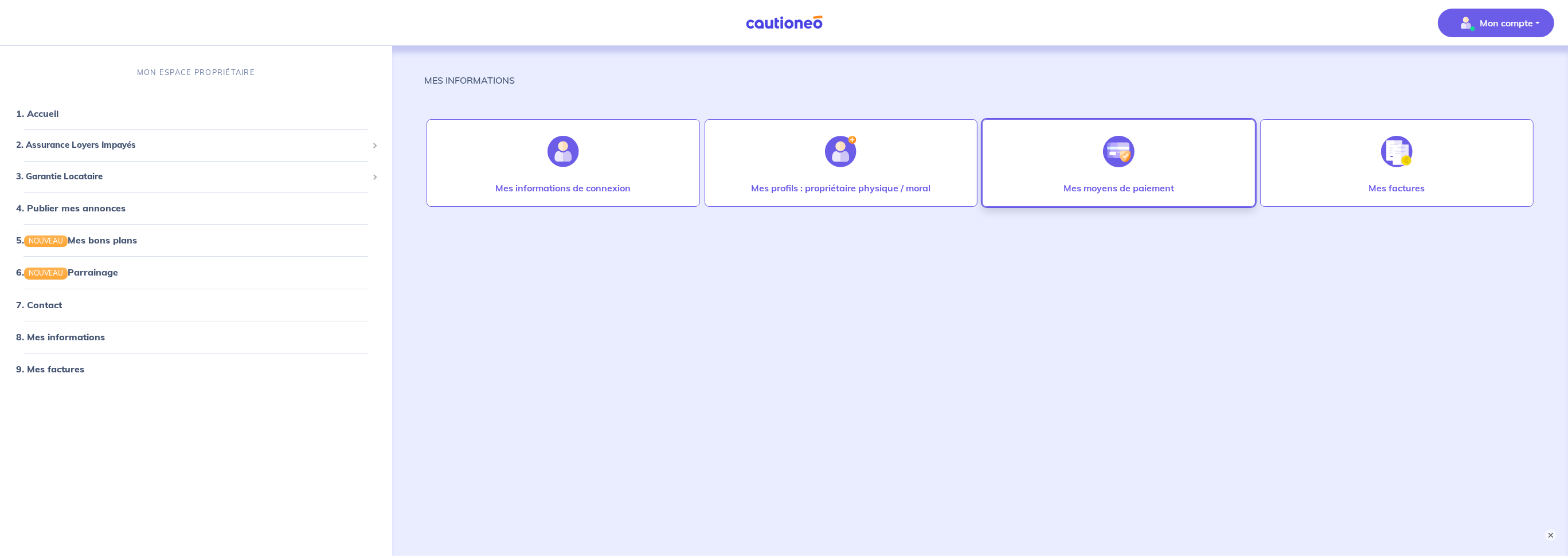
click at [1068, 183] on p "Mes moyens de paiement" at bounding box center [1119, 188] width 111 height 14
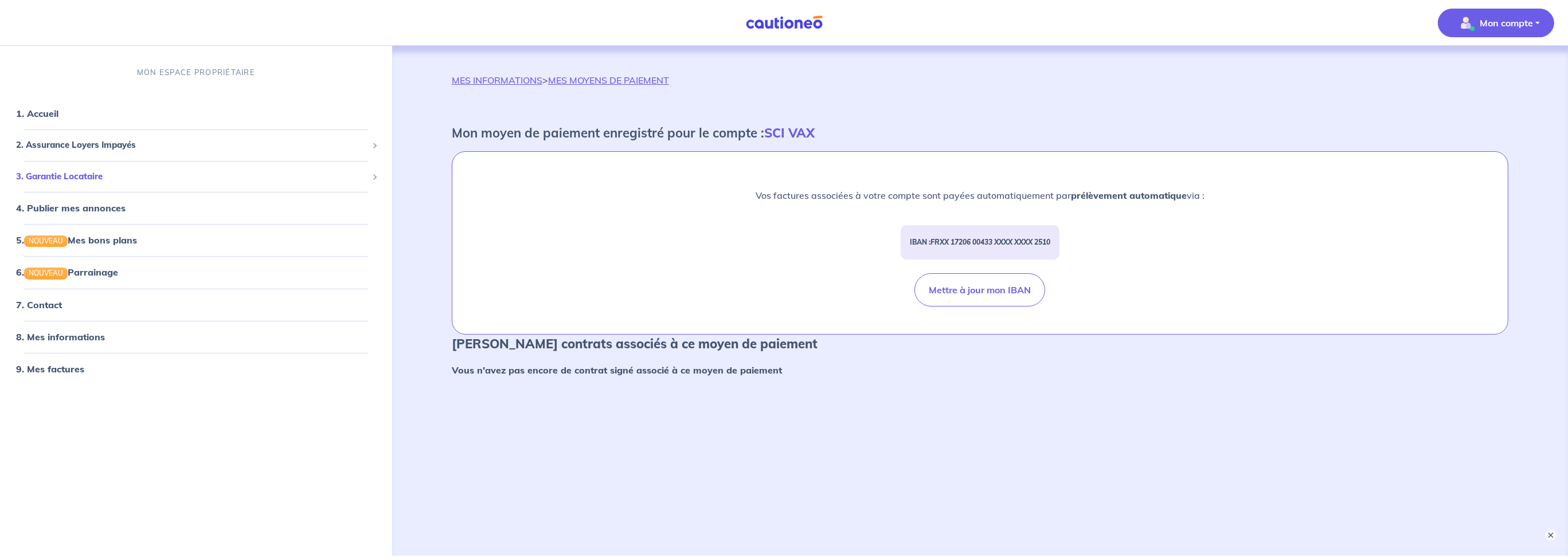
click at [81, 178] on span "3. Garantie Locataire" at bounding box center [192, 177] width 352 height 13
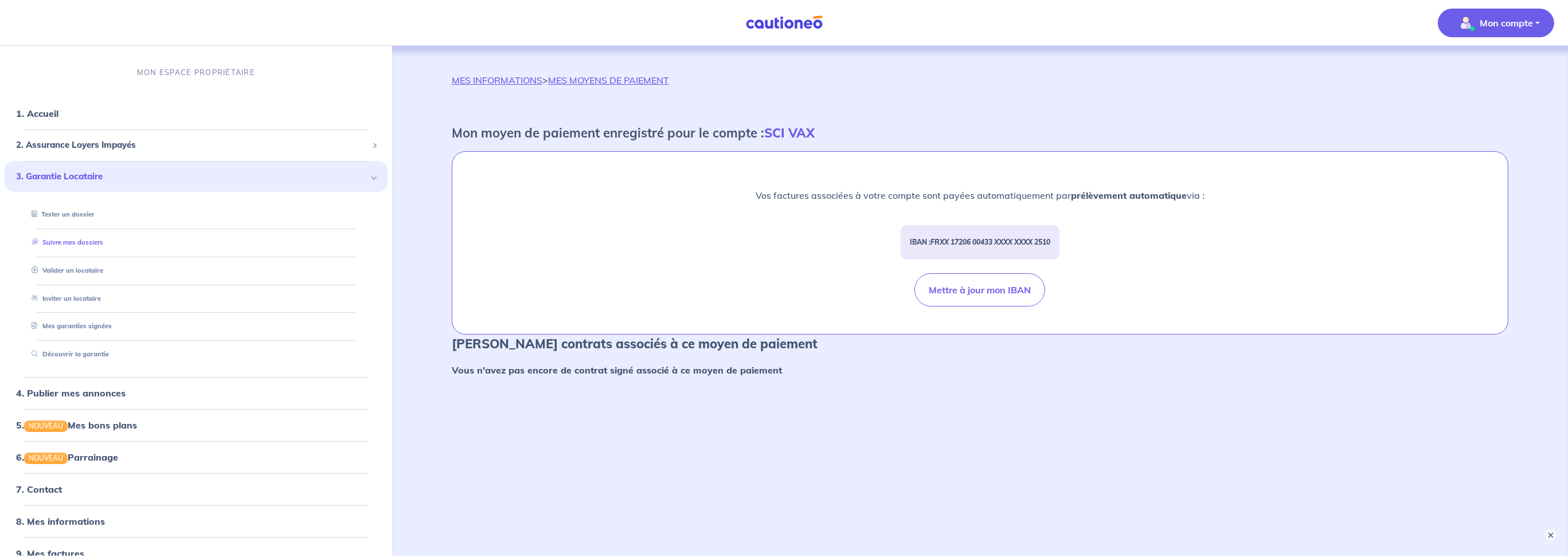
click at [86, 242] on link "Suivre mes dossiers" at bounding box center [65, 242] width 76 height 8
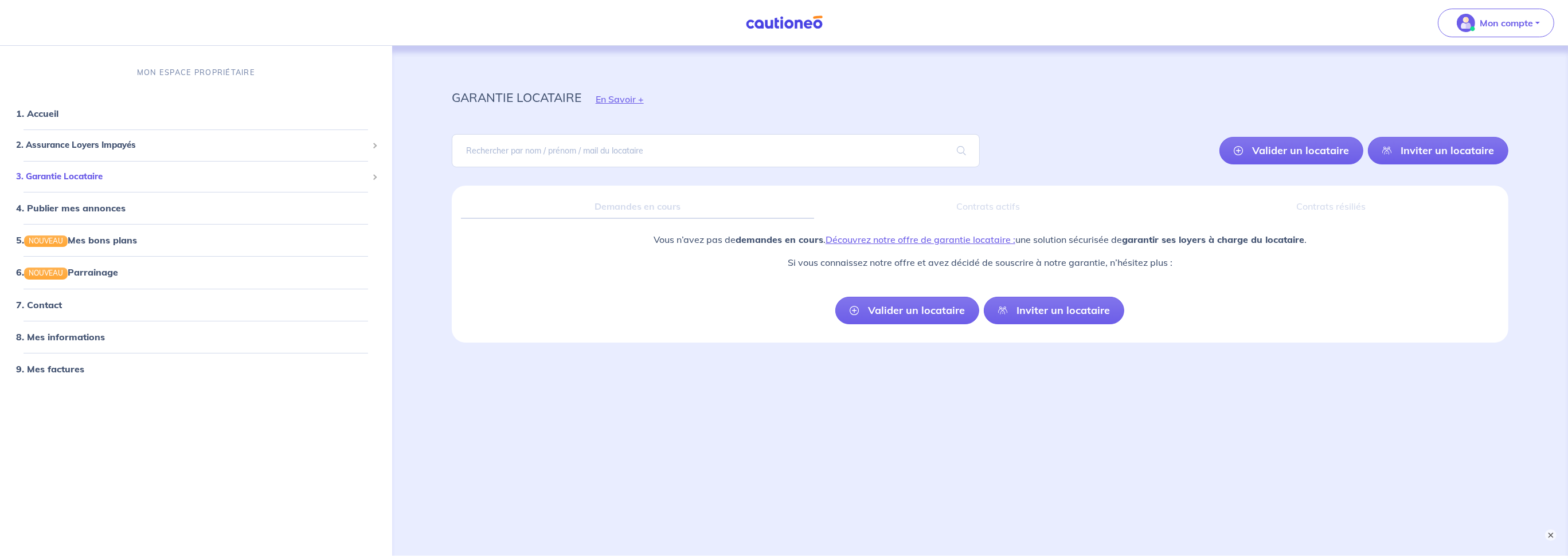
click at [80, 180] on span "3. Garantie Locataire" at bounding box center [192, 177] width 352 height 13
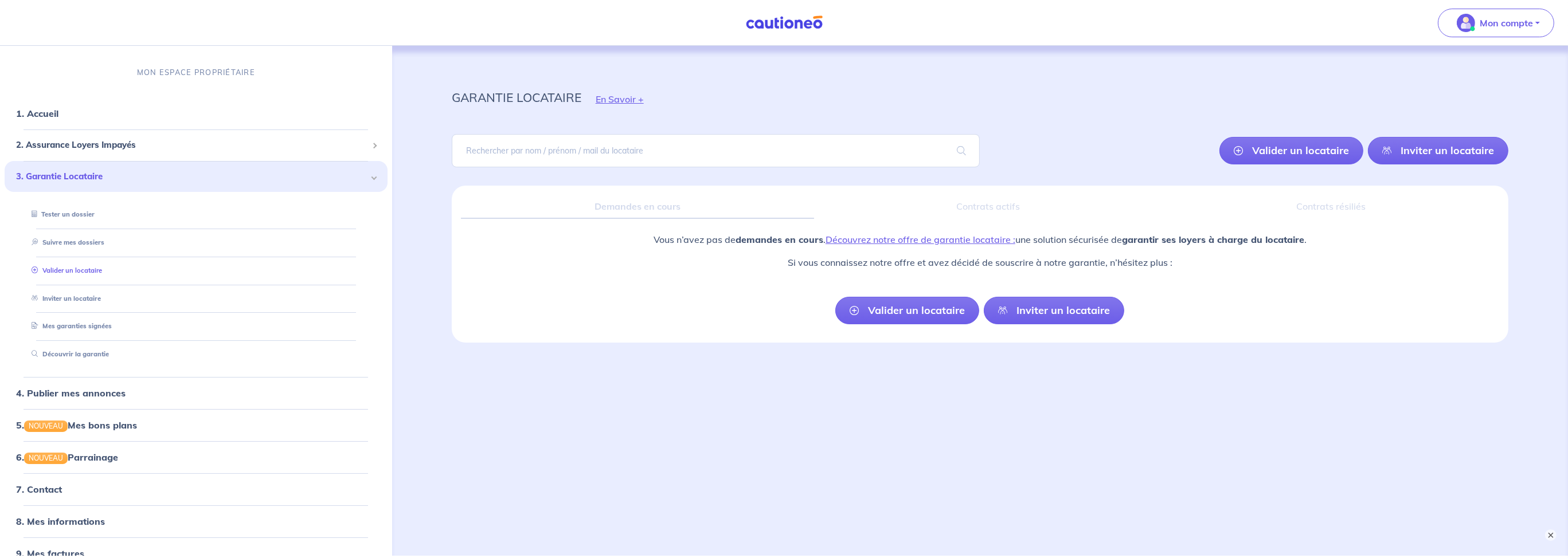
click at [87, 272] on link "Valider un locataire" at bounding box center [64, 270] width 75 height 8
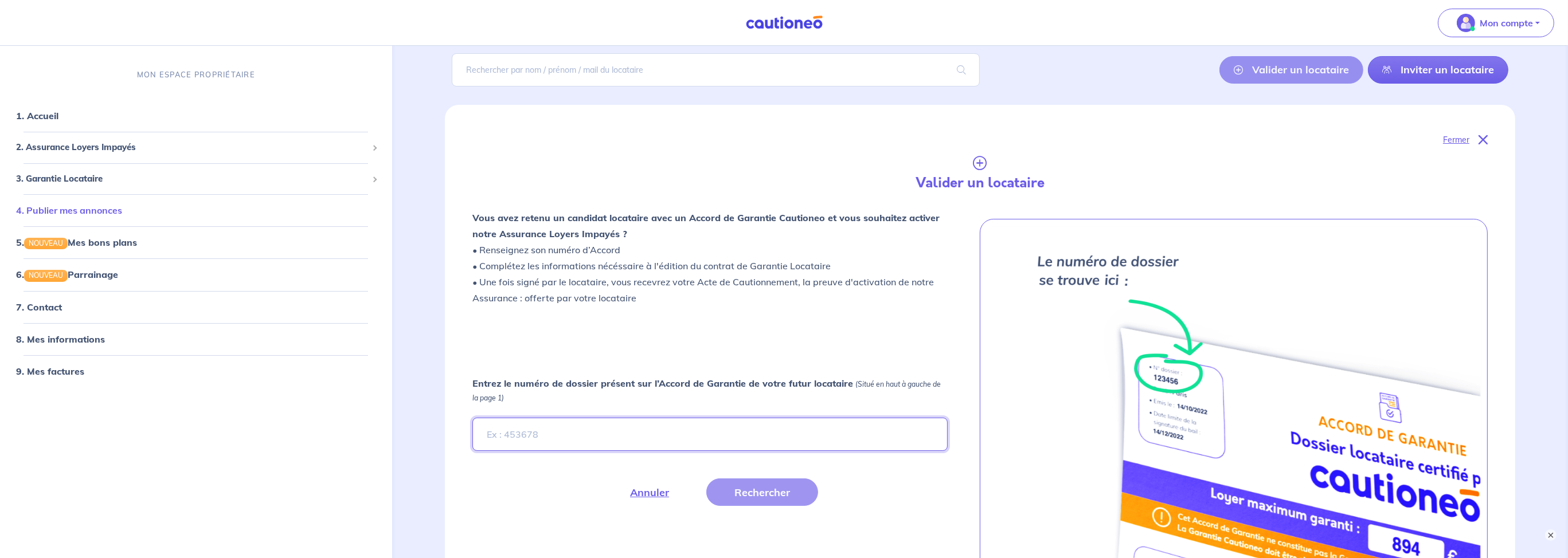
scroll to position [80, 0]
click at [54, 116] on link "1. Accueil" at bounding box center [37, 116] width 42 height 11
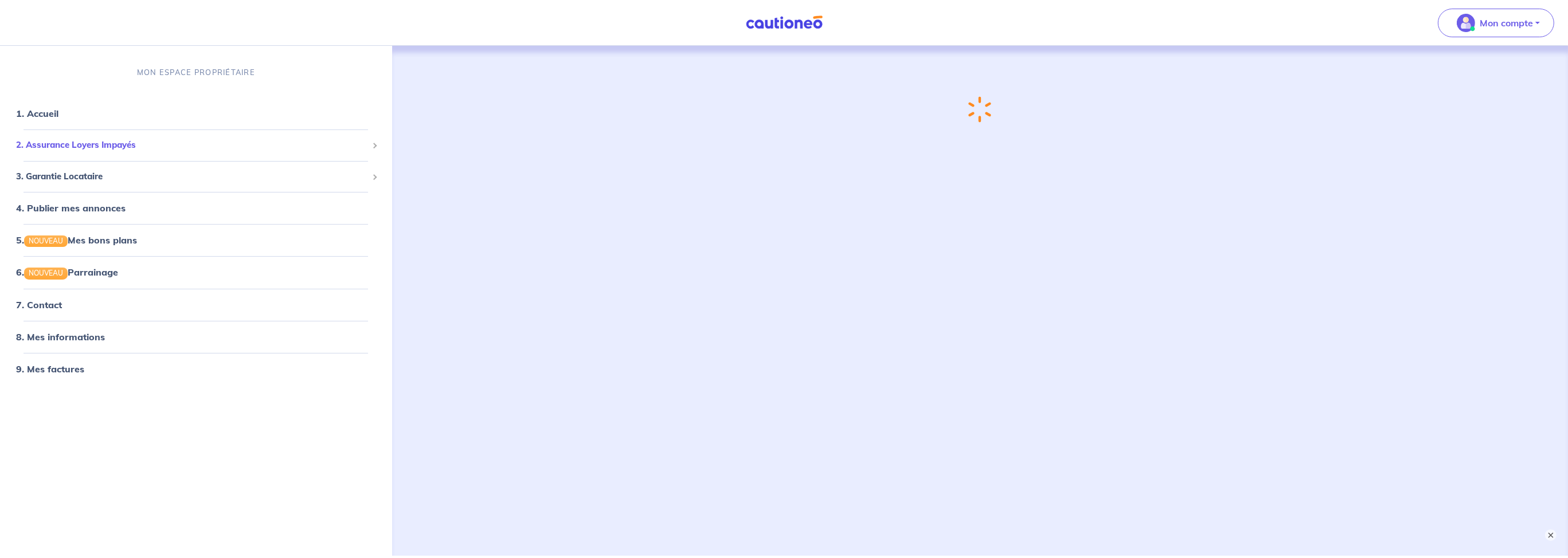
click at [64, 146] on span "2. Assurance Loyers Impayés" at bounding box center [192, 146] width 352 height 13
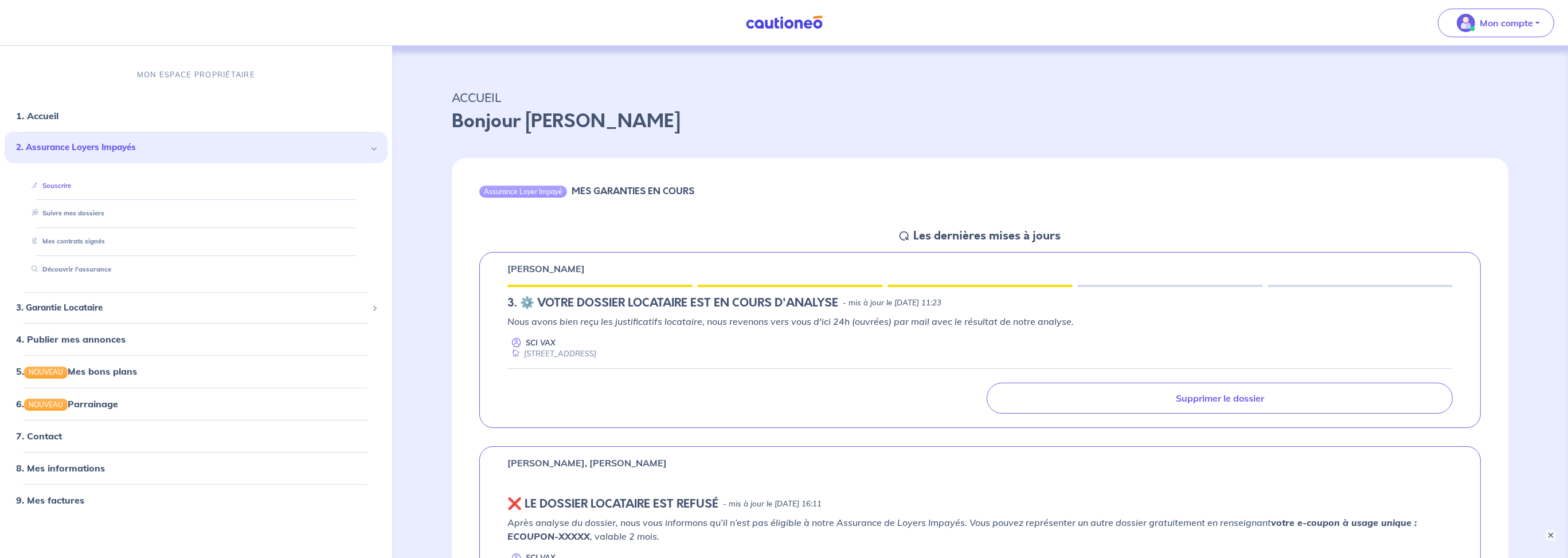
click at [70, 188] on link "Souscrire" at bounding box center [49, 185] width 44 height 8
click at [88, 243] on link "Mes contrats signés" at bounding box center [65, 241] width 77 height 8
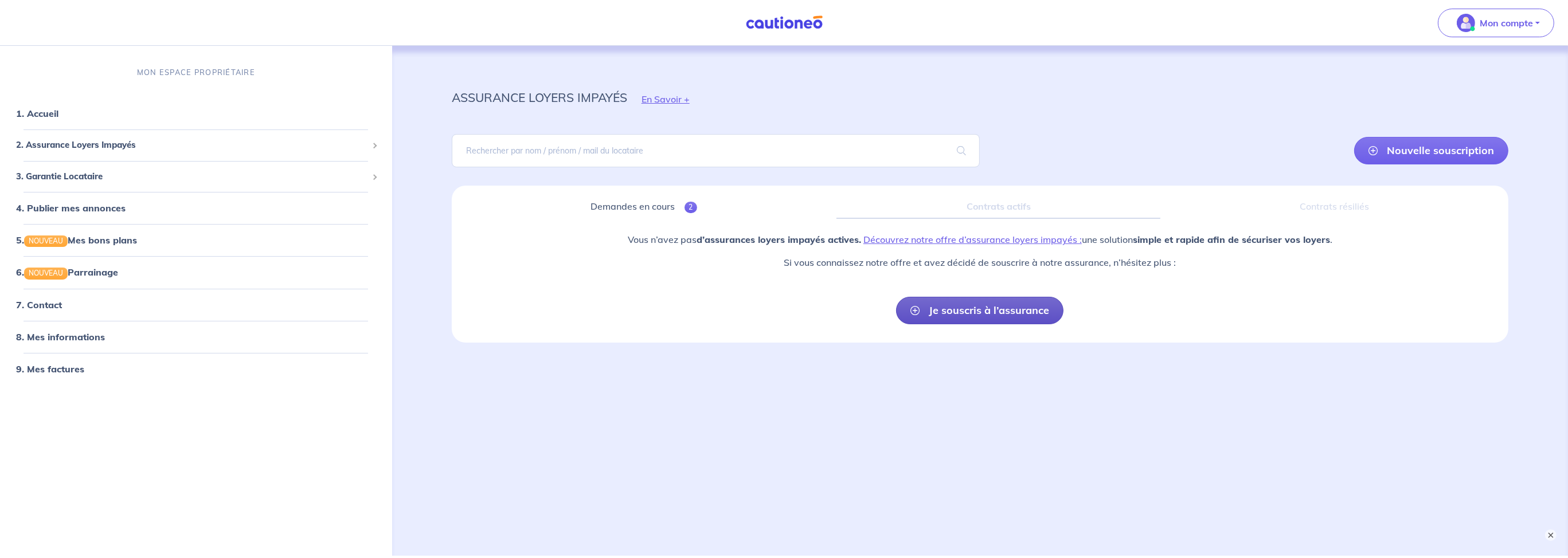
click at [965, 317] on link "Je souscris à l’assurance" at bounding box center [980, 310] width 167 height 27
